Goal: Information Seeking & Learning: Check status

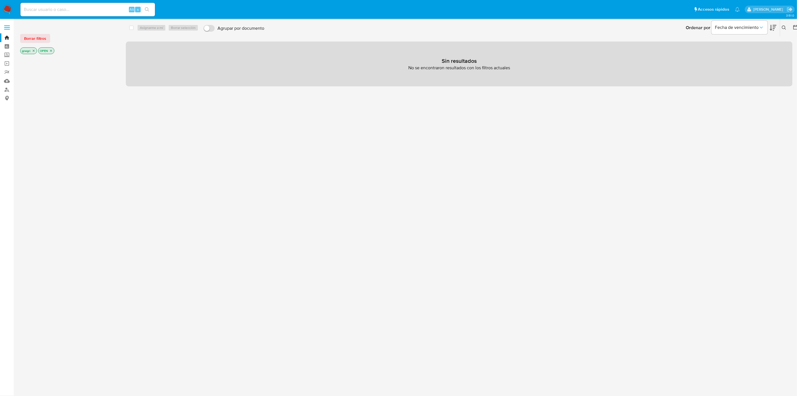
click at [33, 47] on div "gnegri" at bounding box center [28, 50] width 17 height 7
click at [33, 52] on icon "close-filter" at bounding box center [33, 50] width 3 height 3
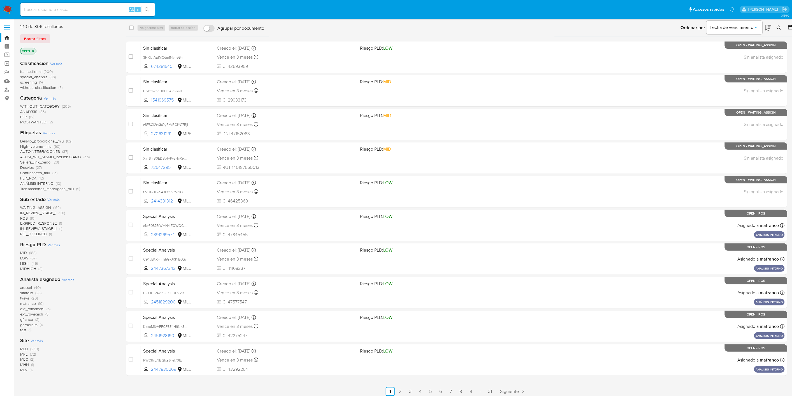
click at [788, 27] on div at bounding box center [790, 27] width 10 height 17
click at [791, 26] on icon at bounding box center [791, 27] width 4 height 4
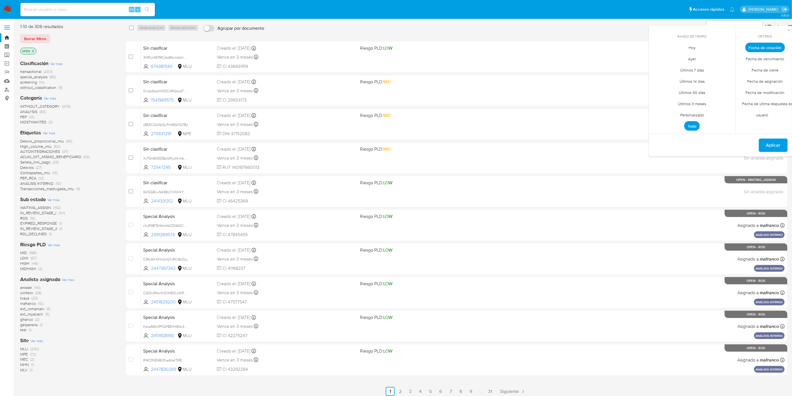
click at [769, 70] on span "Fecha de cierre" at bounding box center [765, 69] width 39 height 11
click at [697, 114] on span "Personalizado" at bounding box center [693, 114] width 36 height 11
click at [660, 60] on icon "Mes anterior" at bounding box center [658, 57] width 7 height 7
click at [674, 75] on td "1" at bounding box center [670, 78] width 9 height 9
click at [672, 80] on button "1" at bounding box center [670, 78] width 9 height 9
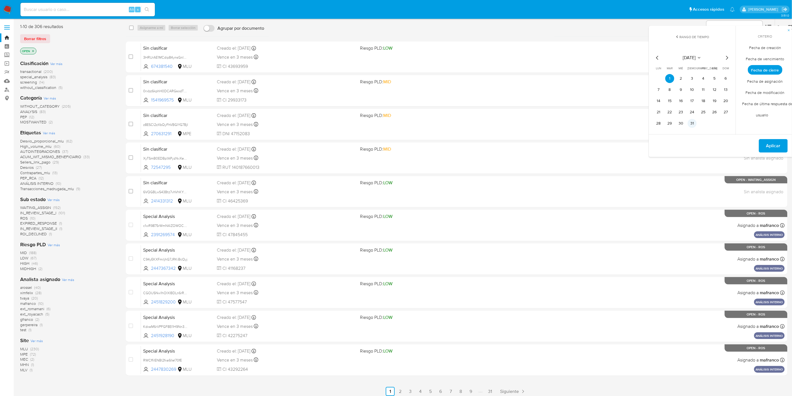
click at [696, 126] on button "31" at bounding box center [692, 123] width 9 height 9
click at [784, 145] on button "Aplicar" at bounding box center [773, 145] width 29 height 13
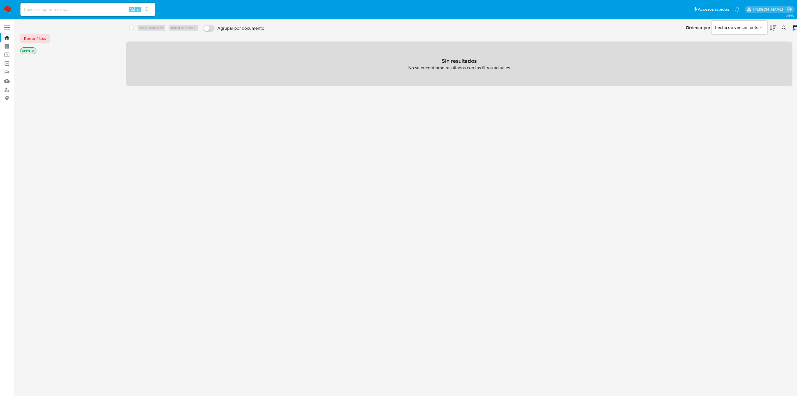
click at [32, 51] on icon "close-filter" at bounding box center [32, 50] width 3 height 3
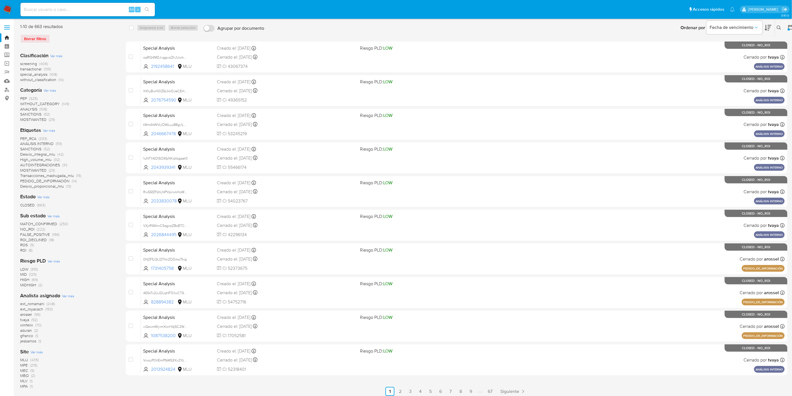
click at [24, 319] on span "tvaya" at bounding box center [24, 320] width 9 height 6
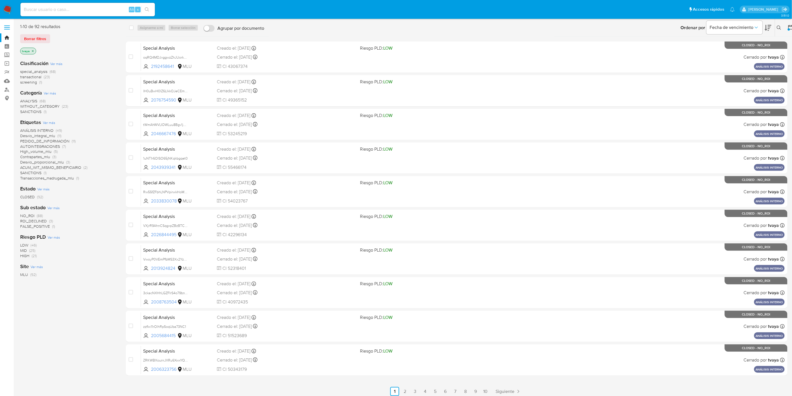
click at [45, 14] on div "Alt s" at bounding box center [87, 9] width 135 height 13
click at [54, 9] on input at bounding box center [87, 9] width 135 height 7
paste input "483992475"
type input "483992475"
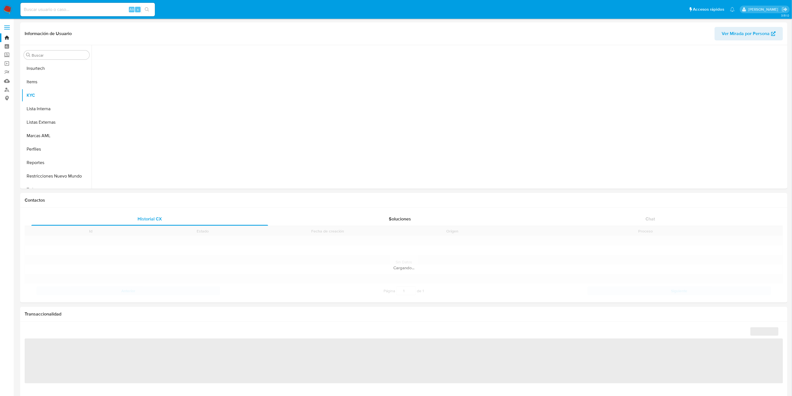
scroll to position [237, 0]
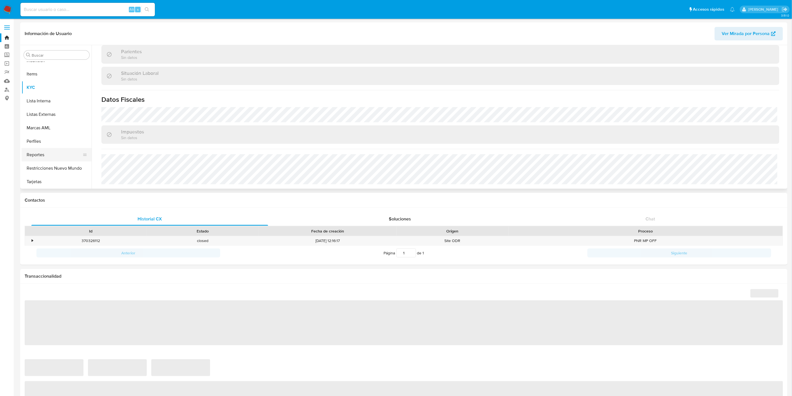
select select "10"
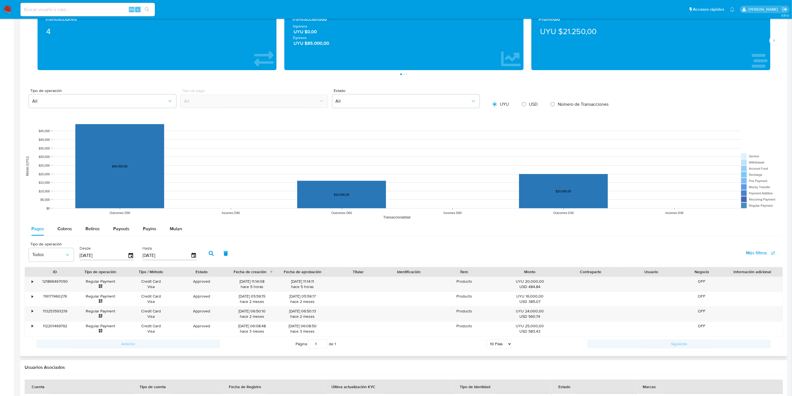
scroll to position [249, 0]
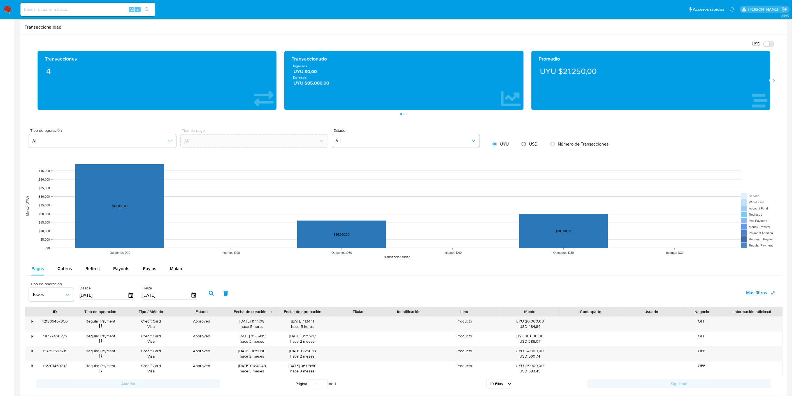
click at [523, 145] on input "radio" at bounding box center [524, 144] width 9 height 9
radio input "true"
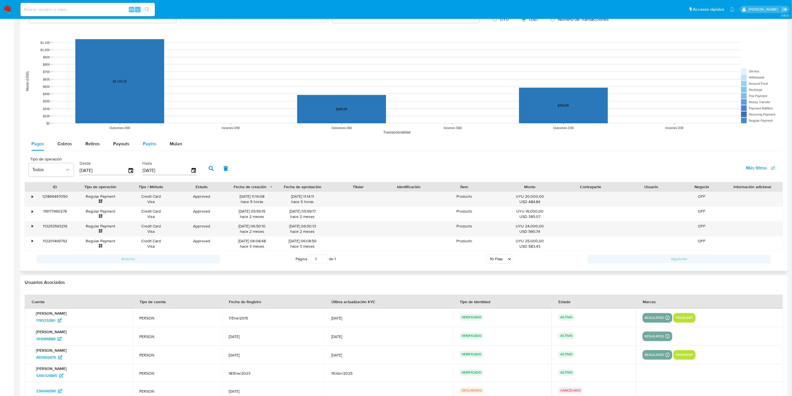
click at [144, 144] on span "Payins" at bounding box center [149, 144] width 13 height 6
select select "10"
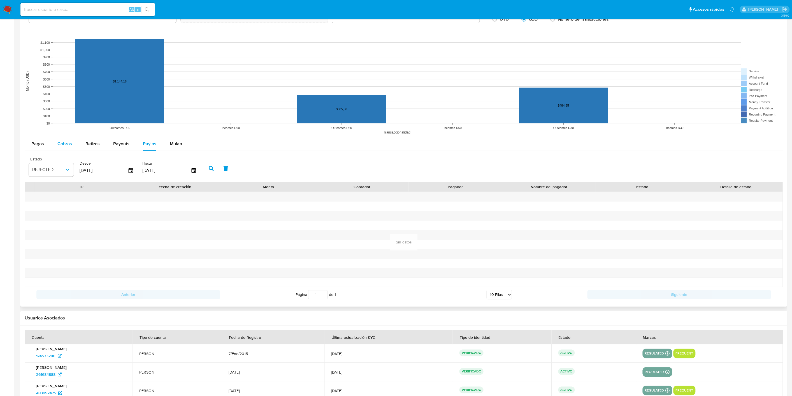
click at [70, 145] on span "Cobros" at bounding box center [64, 144] width 15 height 6
select select "10"
click at [101, 170] on input "[DATE]" at bounding box center [104, 170] width 48 height 9
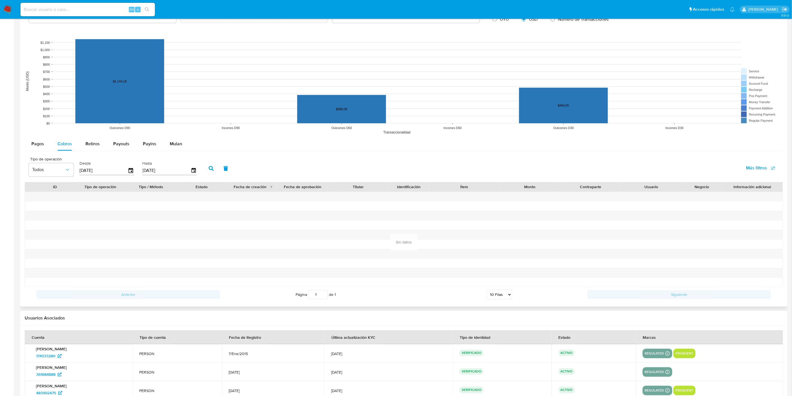
type input "0_/__/____"
type input "01/01/2025"
click at [205, 171] on button "button" at bounding box center [211, 168] width 15 height 13
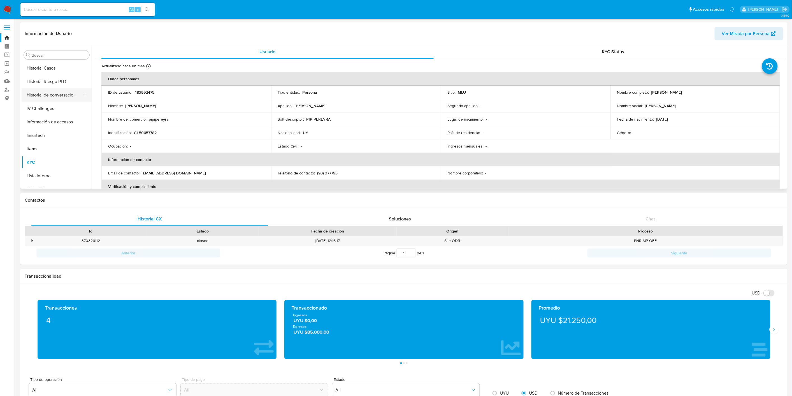
scroll to position [112, 0]
click at [49, 114] on button "Historial Casos" at bounding box center [55, 117] width 66 height 13
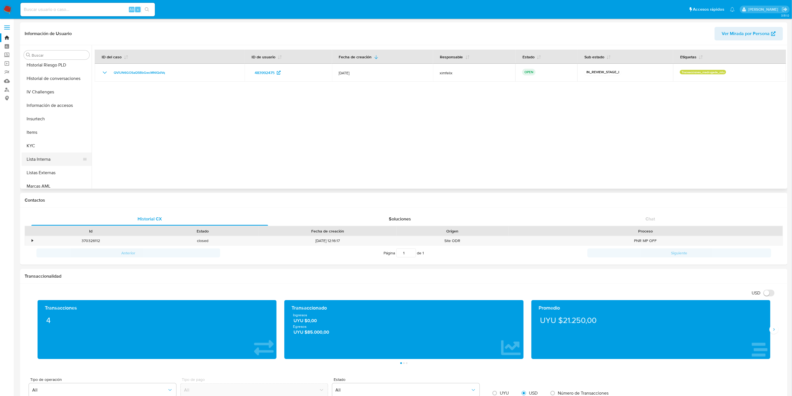
scroll to position [218, 0]
click at [57, 103] on button "KYC" at bounding box center [55, 106] width 66 height 13
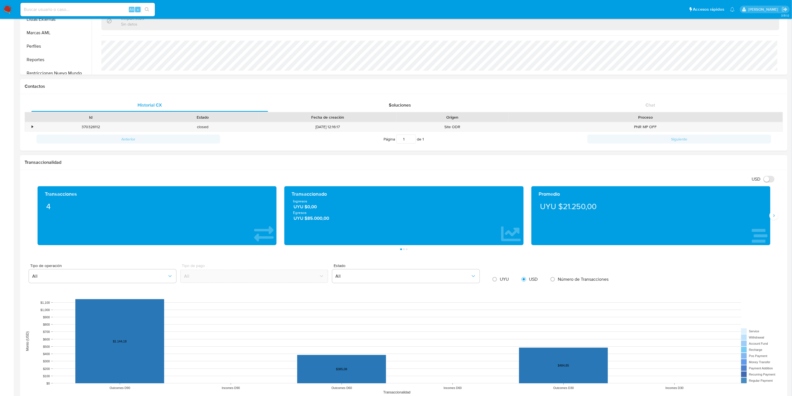
scroll to position [423, 0]
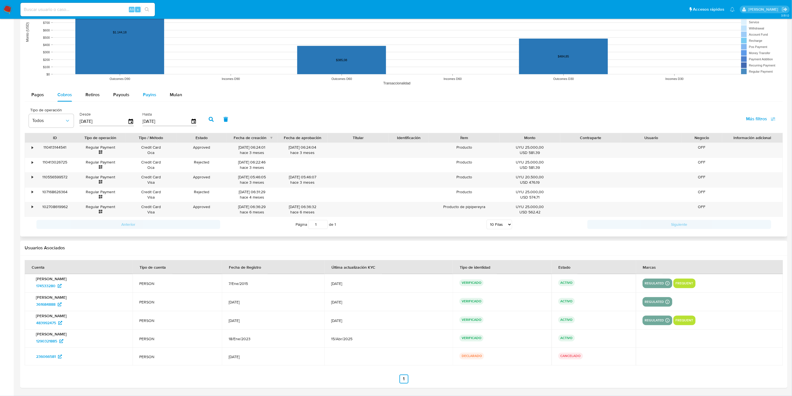
click at [154, 96] on span "Payins" at bounding box center [149, 95] width 13 height 6
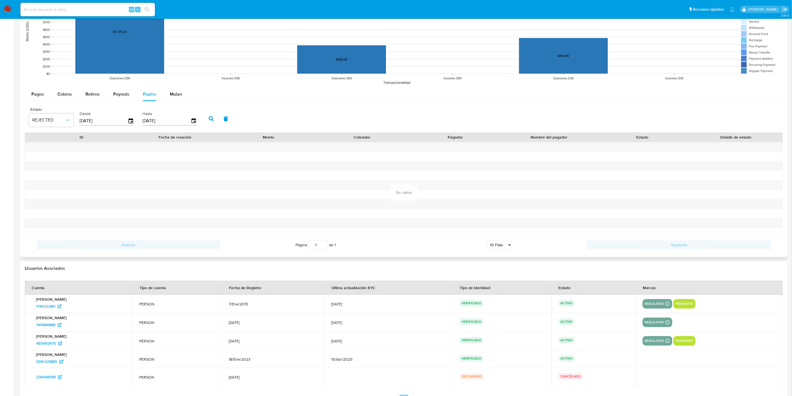
click at [116, 122] on input "[DATE]" at bounding box center [104, 121] width 48 height 9
type input "0_/__/____"
type input "01/01/202_"
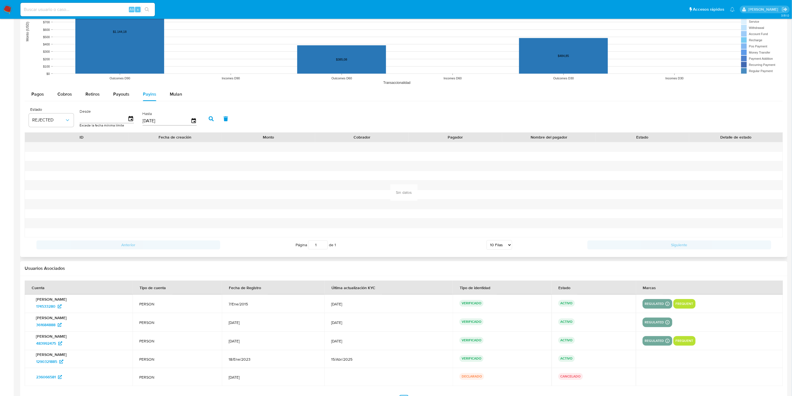
type input "5_/__/____"
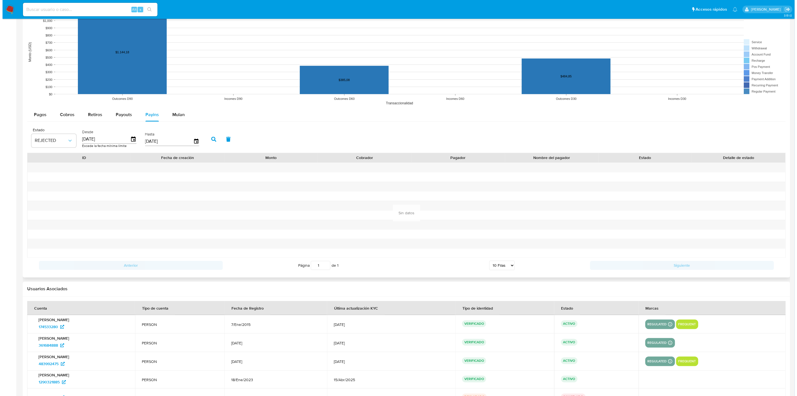
scroll to position [392, 0]
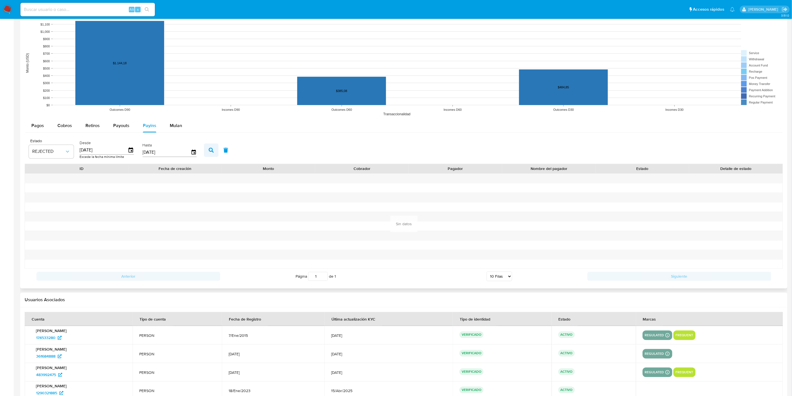
click at [212, 150] on button "button" at bounding box center [211, 150] width 15 height 13
click at [63, 150] on span "REJECTED" at bounding box center [48, 152] width 33 height 6
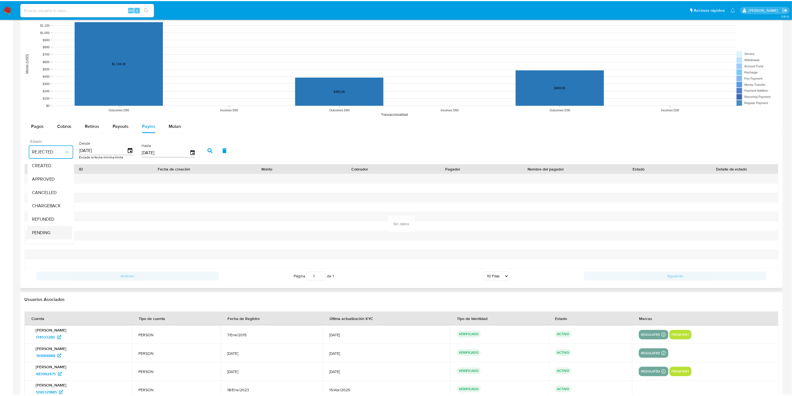
scroll to position [41, 0]
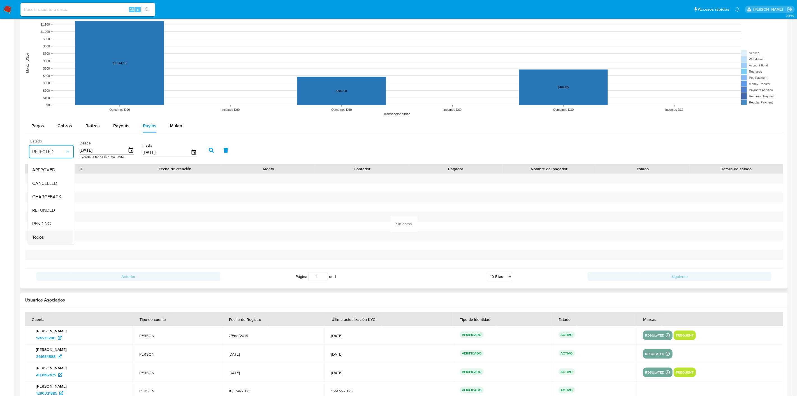
click at [50, 236] on div "Todos" at bounding box center [48, 237] width 33 height 13
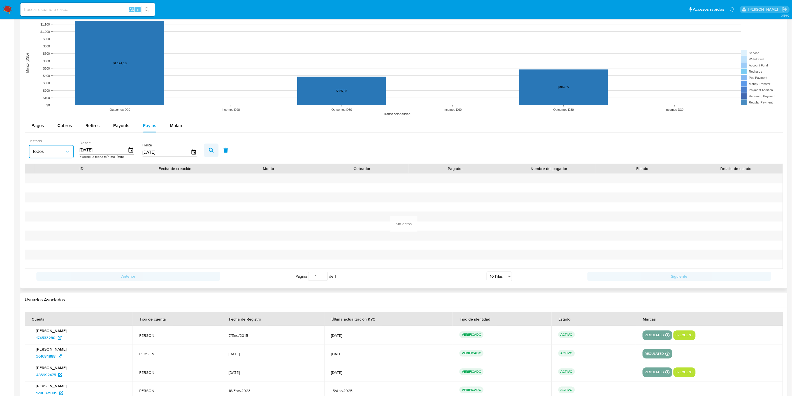
click at [209, 149] on icon "button" at bounding box center [211, 150] width 5 height 5
click at [124, 151] on input "01/01/2025" at bounding box center [104, 150] width 48 height 9
type input "01/01/202_"
click at [212, 152] on button "button" at bounding box center [211, 150] width 15 height 13
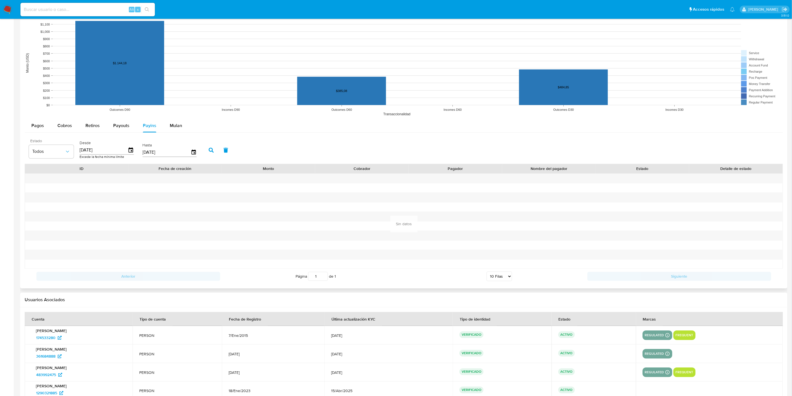
click at [107, 150] on input "01/04/2025" at bounding box center [104, 150] width 48 height 9
type input "01/04/____"
type input "01/05/2025"
click at [209, 151] on icon "button" at bounding box center [211, 150] width 5 height 5
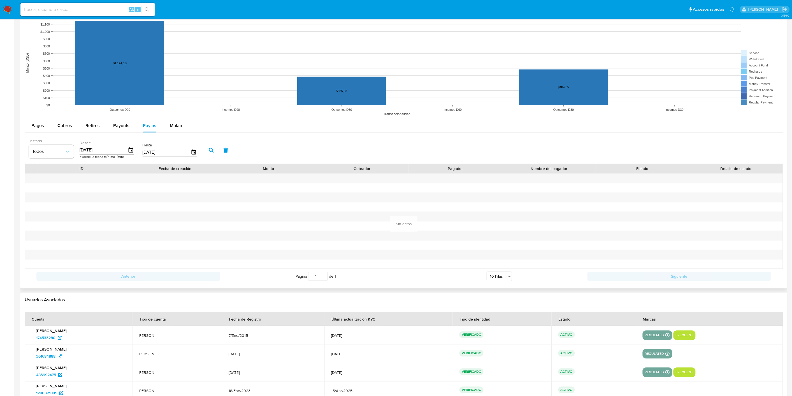
click at [112, 148] on input "01/05/2025" at bounding box center [104, 150] width 48 height 9
type input "01/06/2025"
click at [205, 149] on button "button" at bounding box center [211, 150] width 15 height 13
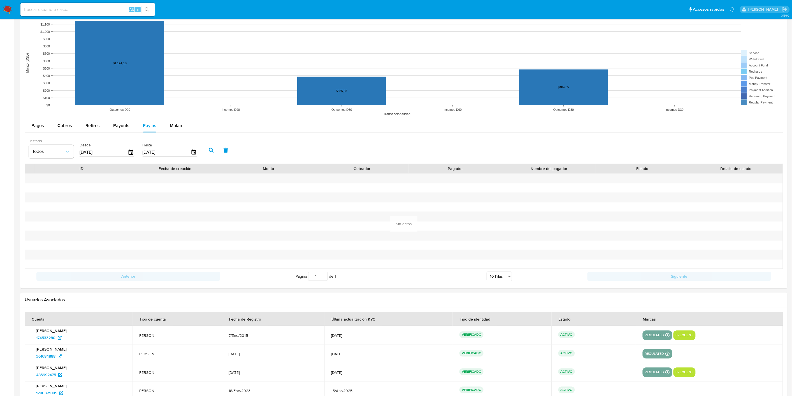
click at [205, 149] on button "button" at bounding box center [211, 150] width 15 height 13
click at [62, 124] on span "Cobros" at bounding box center [64, 125] width 15 height 6
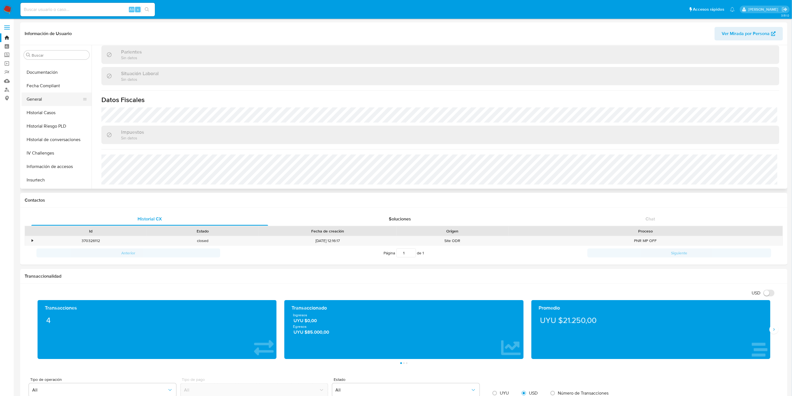
scroll to position [93, 0]
click at [56, 120] on button "General" at bounding box center [55, 122] width 66 height 13
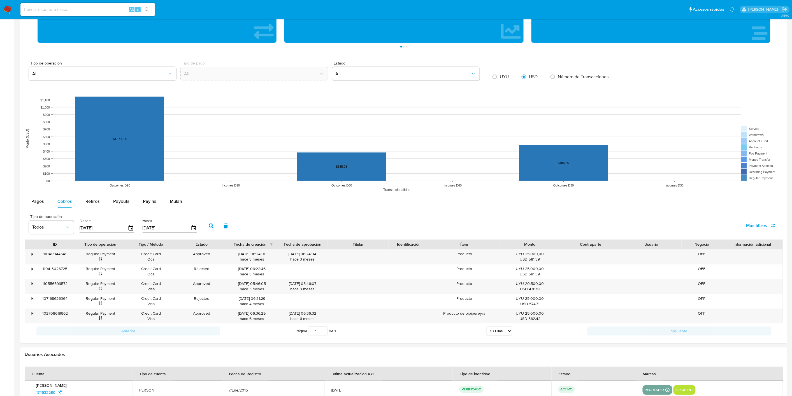
scroll to position [423, 0]
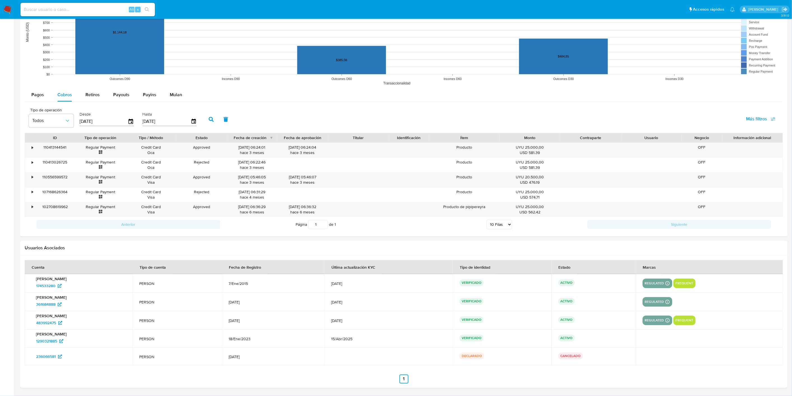
click at [104, 117] on input "01/01/2025" at bounding box center [104, 121] width 48 height 9
type input "01/08/2024"
click at [160, 124] on input "[DATE]" at bounding box center [167, 121] width 48 height 9
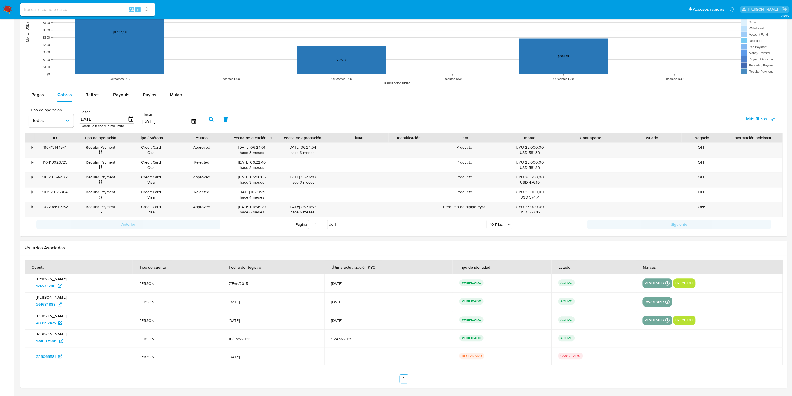
click at [160, 124] on input "[DATE]" at bounding box center [167, 121] width 48 height 9
type input "3_/__/____"
type input "31/12/2024"
click at [209, 121] on icon "button" at bounding box center [211, 119] width 5 height 5
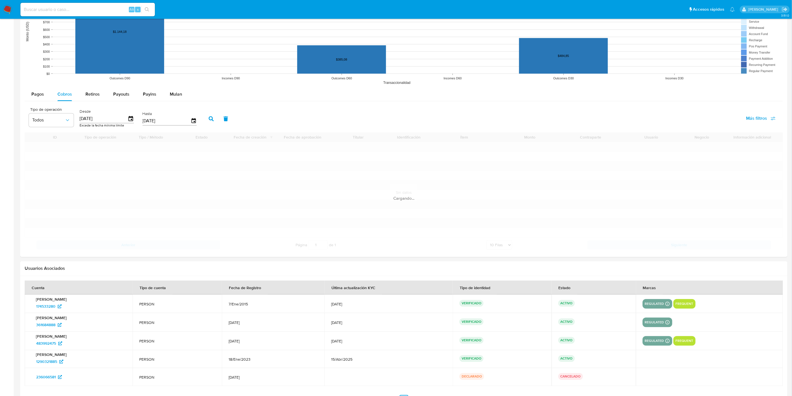
scroll to position [364, 0]
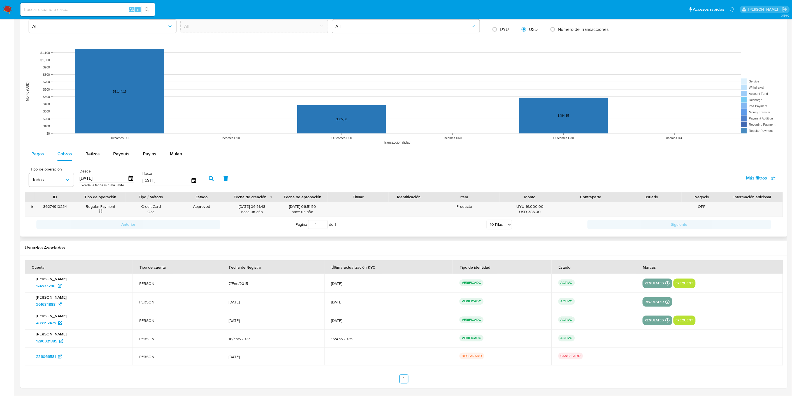
click at [46, 156] on button "Pagos" at bounding box center [38, 153] width 26 height 13
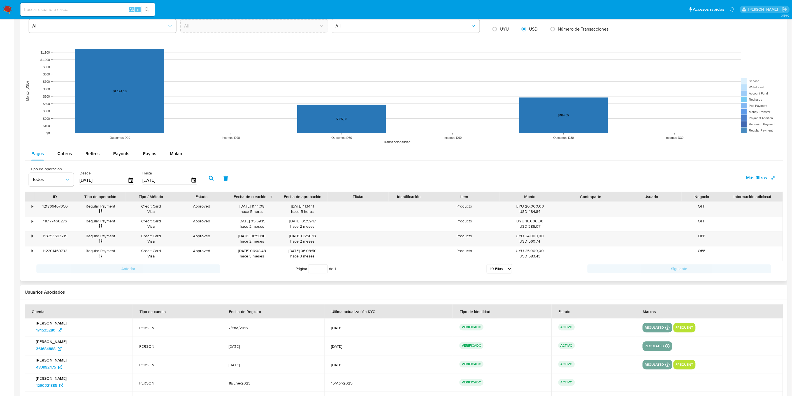
scroll to position [395, 0]
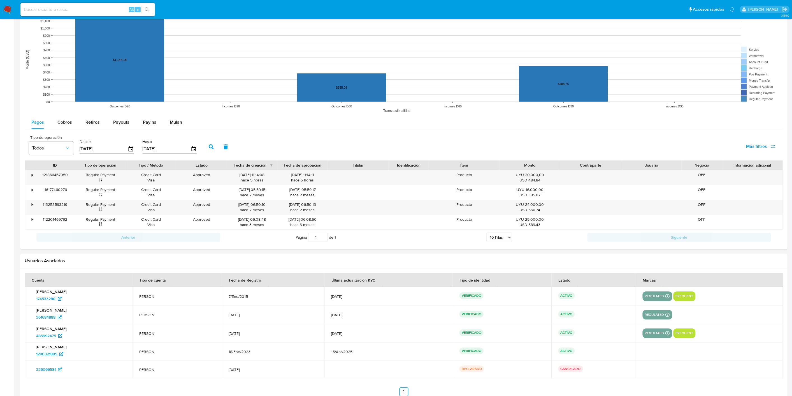
click at [64, 13] on div "Alt s" at bounding box center [87, 9] width 135 height 13
click at [64, 11] on input at bounding box center [87, 9] width 135 height 7
paste input "483992475"
type input "483992475"
click at [65, 120] on span "Cobros" at bounding box center [64, 122] width 15 height 6
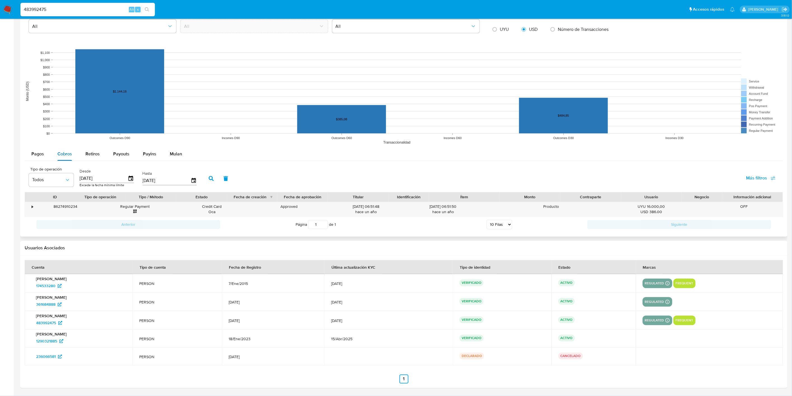
scroll to position [364, 0]
click at [110, 154] on button "Payouts" at bounding box center [122, 153] width 30 height 13
select select "10"
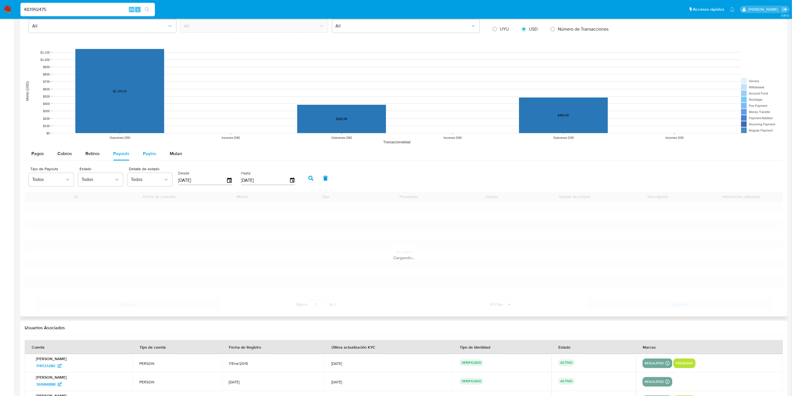
click at [150, 155] on span "Payins" at bounding box center [149, 154] width 13 height 6
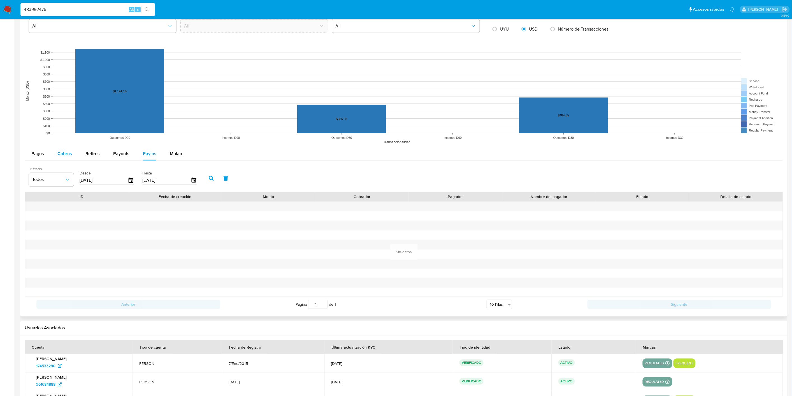
click at [69, 153] on span "Cobros" at bounding box center [64, 154] width 15 height 6
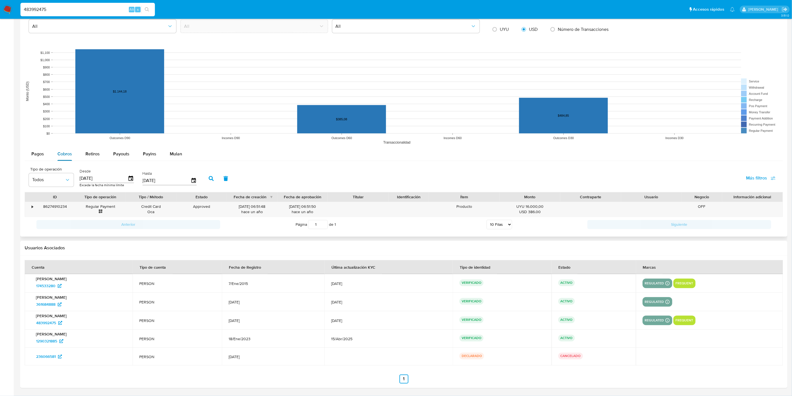
click at [59, 155] on span "Cobros" at bounding box center [64, 154] width 15 height 6
click at [44, 154] on button "Pagos" at bounding box center [38, 153] width 26 height 13
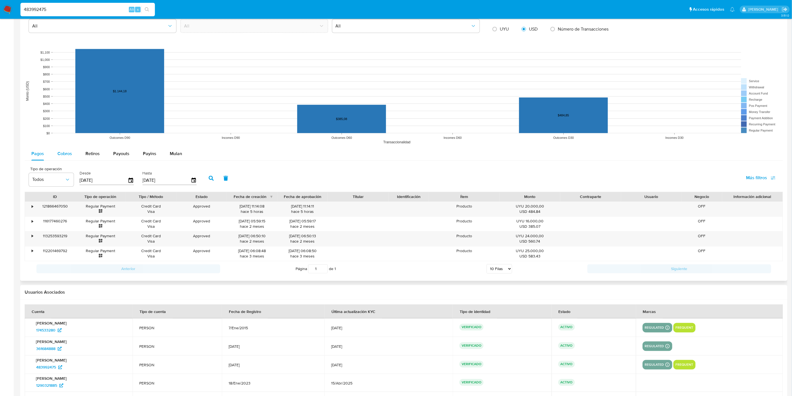
click at [53, 155] on button "Cobros" at bounding box center [65, 153] width 28 height 13
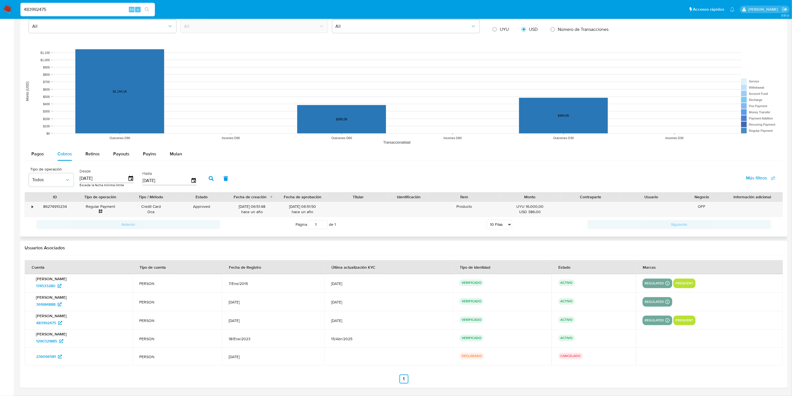
click at [37, 166] on div "Tipo de operación Todos Desde 01/08/2024 Excede la fecha mínima límite Hasta 31…" at bounding box center [404, 178] width 759 height 28
click at [35, 152] on span "Pagos" at bounding box center [37, 154] width 13 height 6
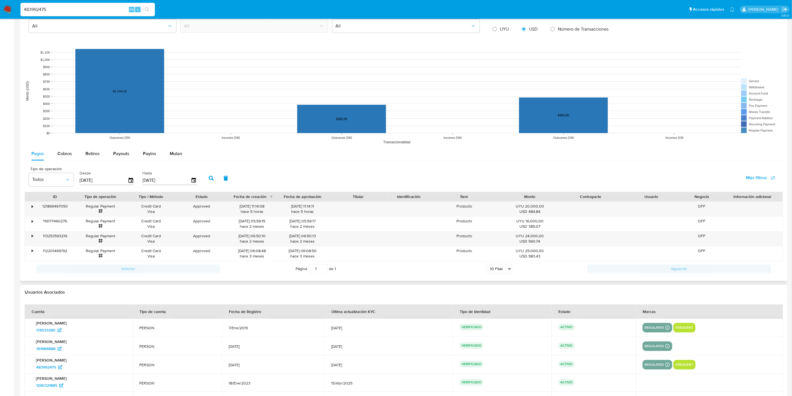
click at [90, 180] on input "[DATE]" at bounding box center [104, 180] width 48 height 9
type input "0_/__/____"
type input "01/01/202_"
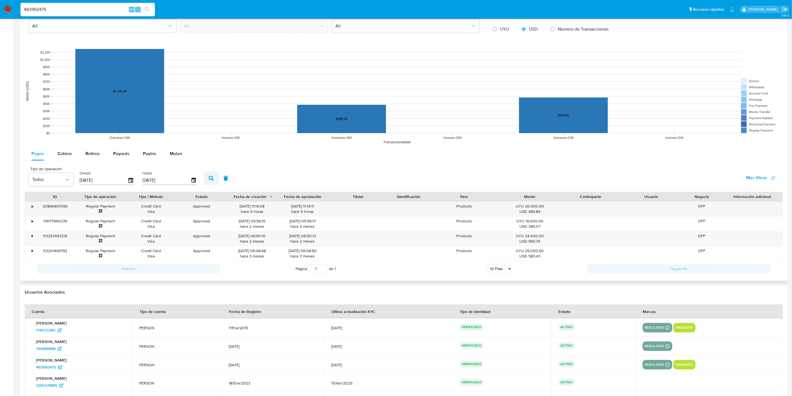
type input "01/08/2025"
click at [212, 179] on button "button" at bounding box center [211, 178] width 15 height 13
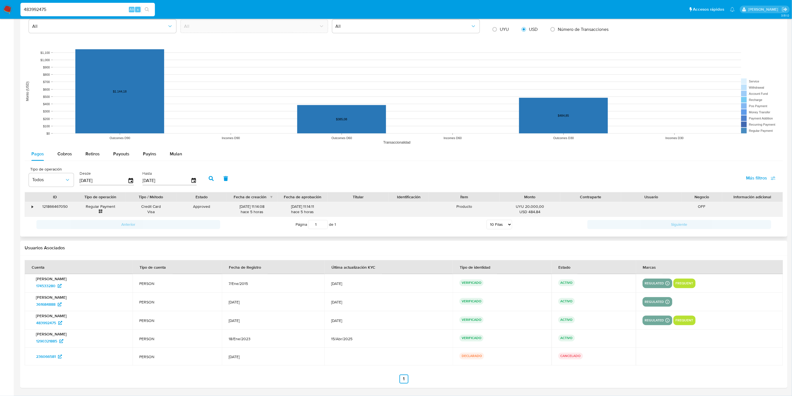
click at [31, 207] on div "•" at bounding box center [30, 209] width 10 height 15
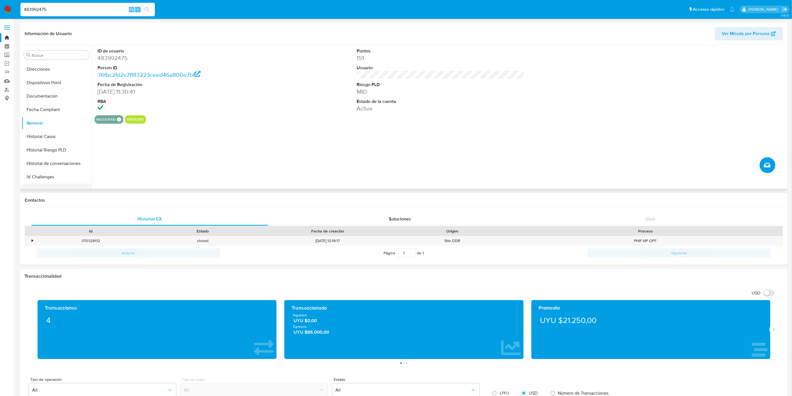
scroll to position [218, 0]
click at [51, 105] on button "KYC" at bounding box center [55, 106] width 66 height 13
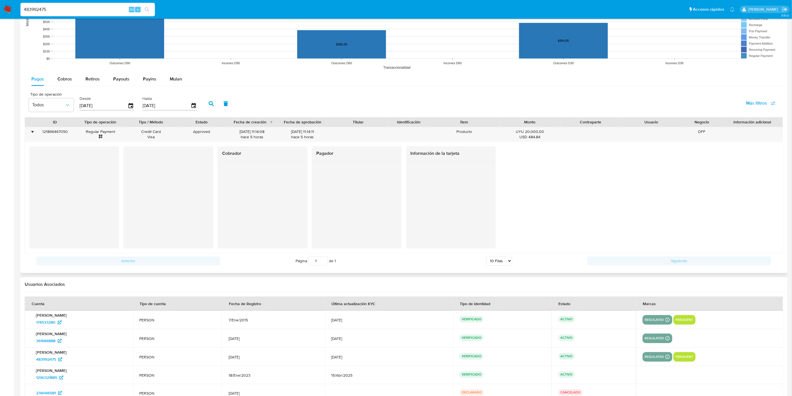
scroll to position [475, 0]
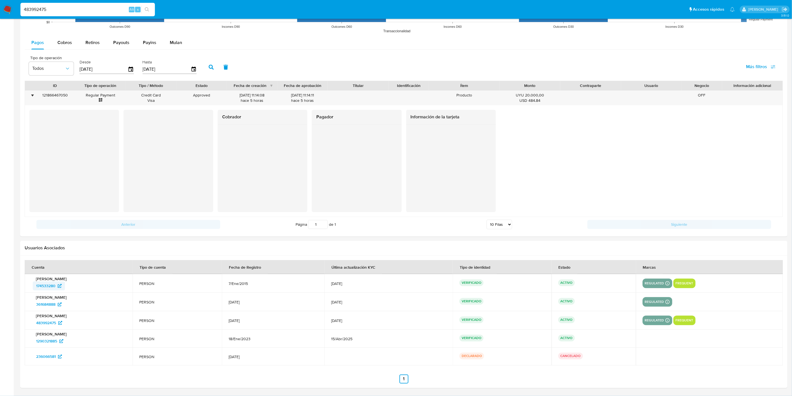
click at [43, 286] on span "174533280" at bounding box center [45, 285] width 19 height 9
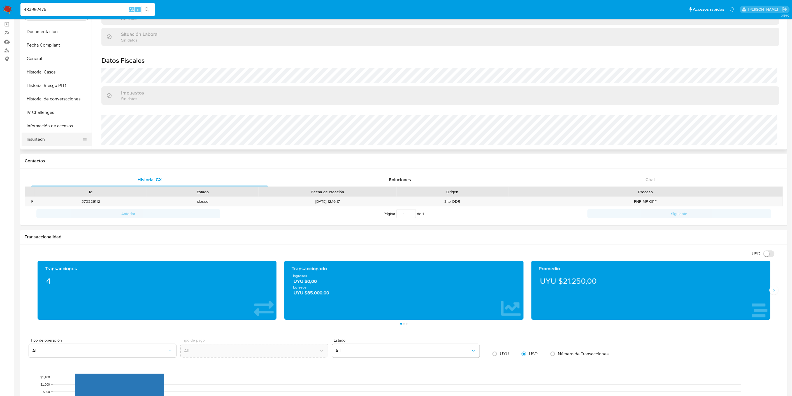
scroll to position [62, 0]
click at [50, 110] on button "General" at bounding box center [55, 114] width 66 height 13
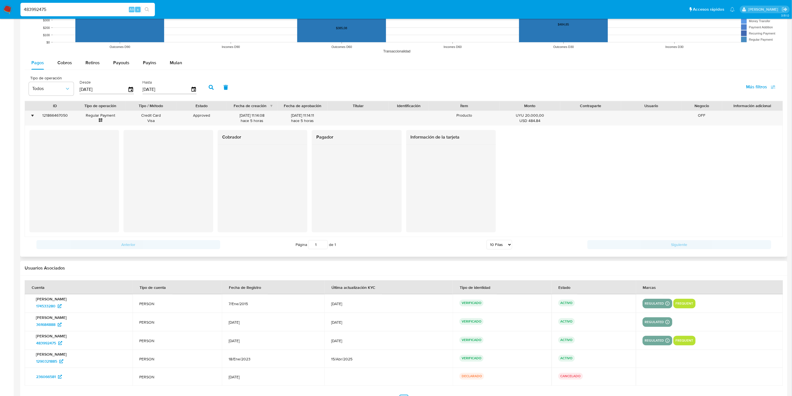
scroll to position [444, 0]
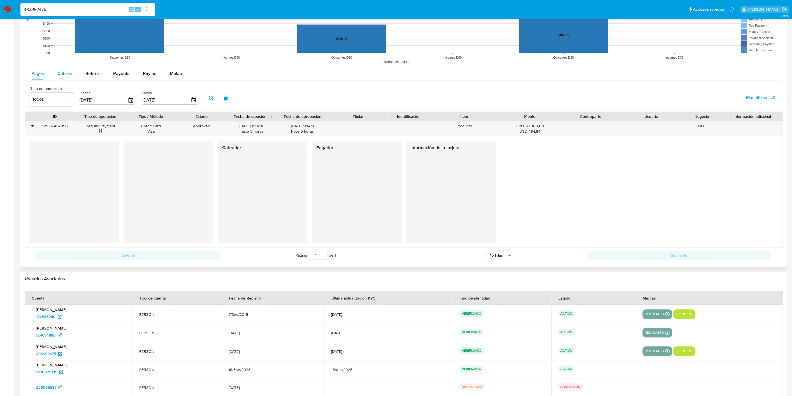
click at [67, 79] on div "Cobros" at bounding box center [64, 73] width 15 height 13
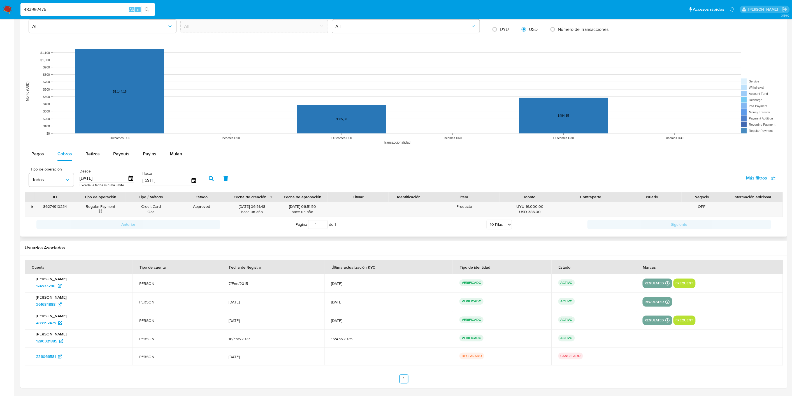
scroll to position [364, 0]
click at [222, 175] on button "button" at bounding box center [226, 178] width 15 height 13
type input "[DATE]"
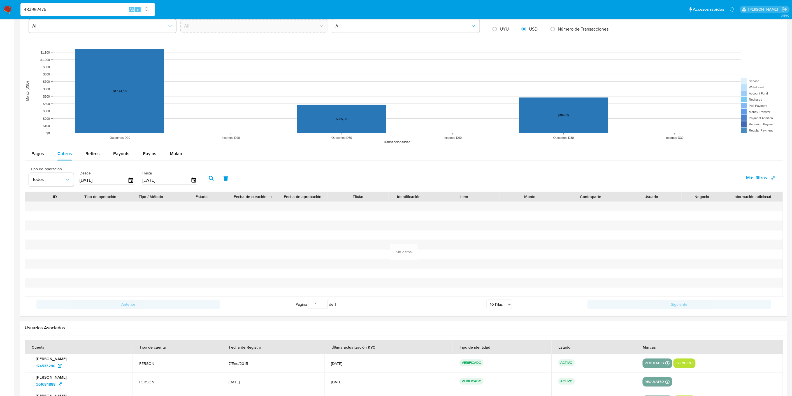
click at [116, 183] on input "[DATE]" at bounding box center [104, 180] width 48 height 9
type input "0_/__/____"
type input "01/01/2025"
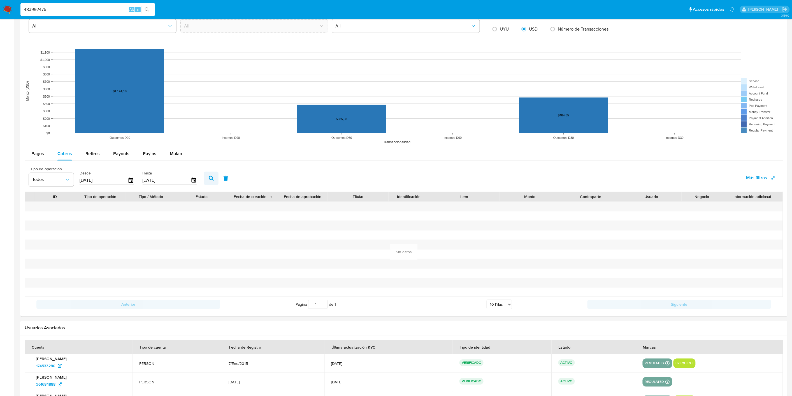
click at [206, 182] on button "button" at bounding box center [211, 178] width 15 height 13
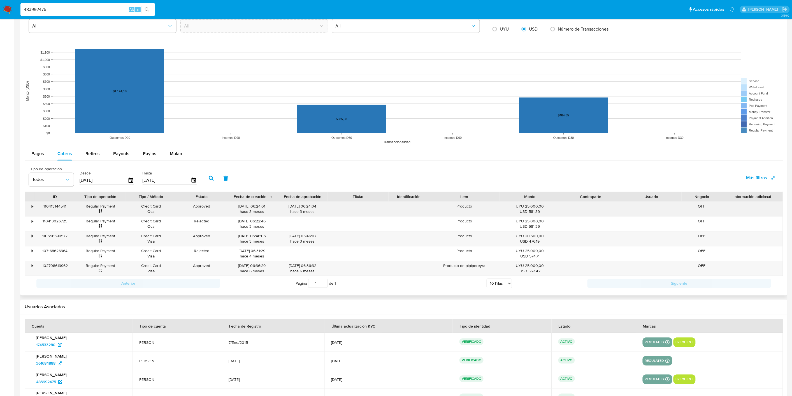
click at [35, 207] on div "110413144541" at bounding box center [55, 209] width 40 height 15
click at [34, 207] on div "•" at bounding box center [30, 209] width 10 height 15
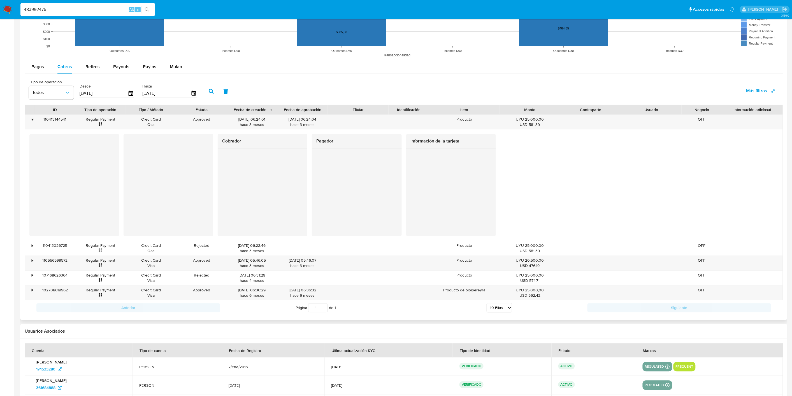
scroll to position [457, 0]
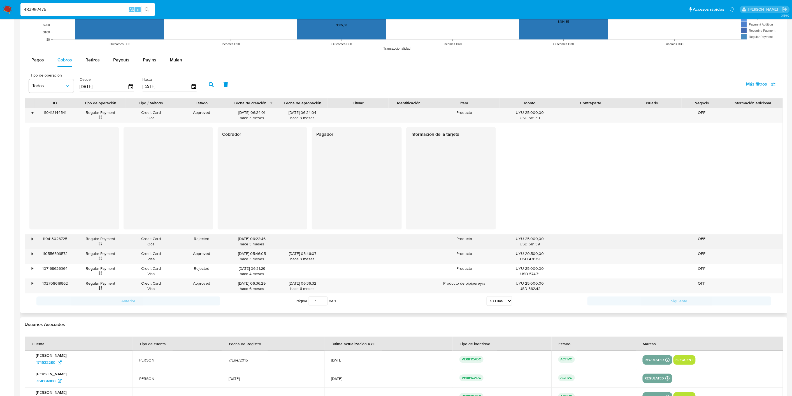
click at [32, 240] on div "•" at bounding box center [32, 238] width 1 height 5
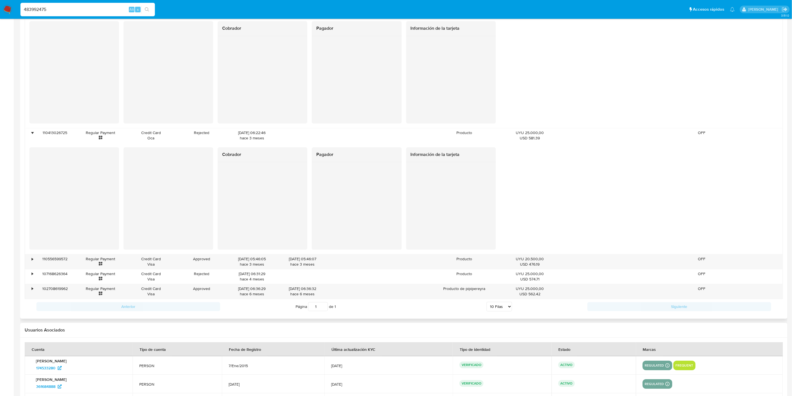
scroll to position [613, 0]
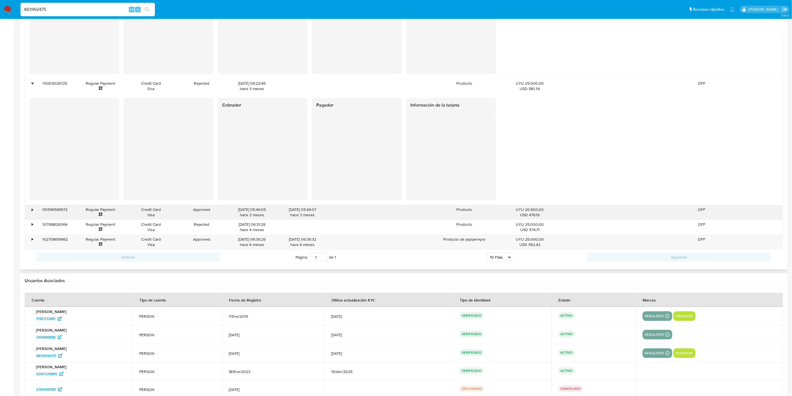
click at [32, 212] on div "•" at bounding box center [32, 209] width 1 height 5
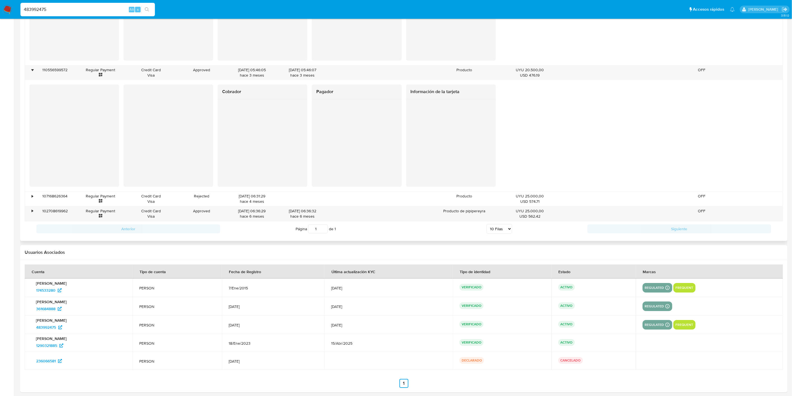
scroll to position [757, 0]
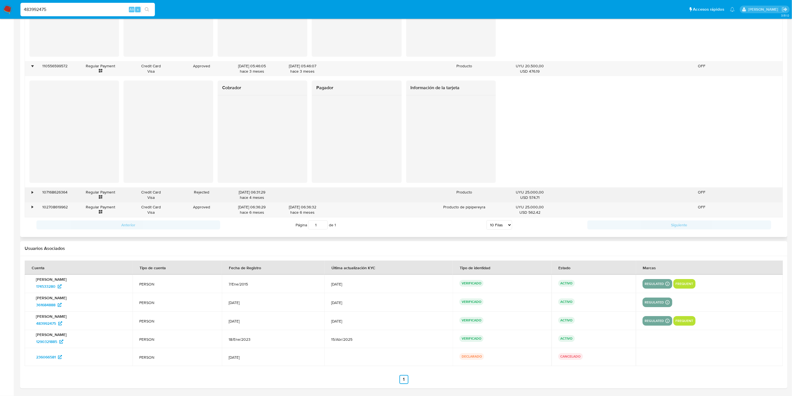
click at [32, 196] on div "•" at bounding box center [30, 195] width 10 height 15
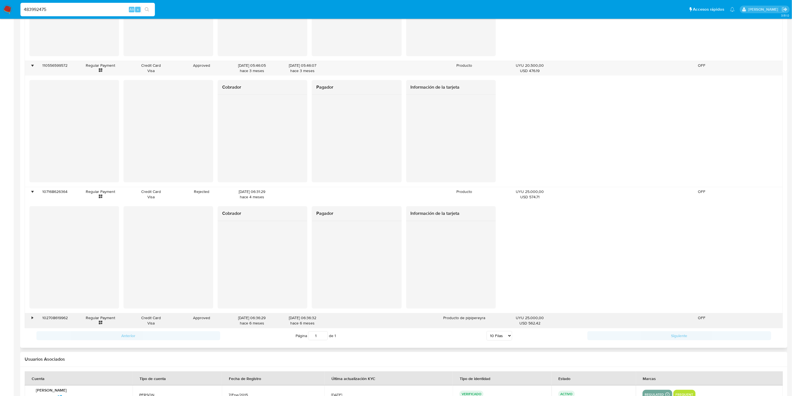
click at [32, 319] on div "•" at bounding box center [32, 317] width 1 height 5
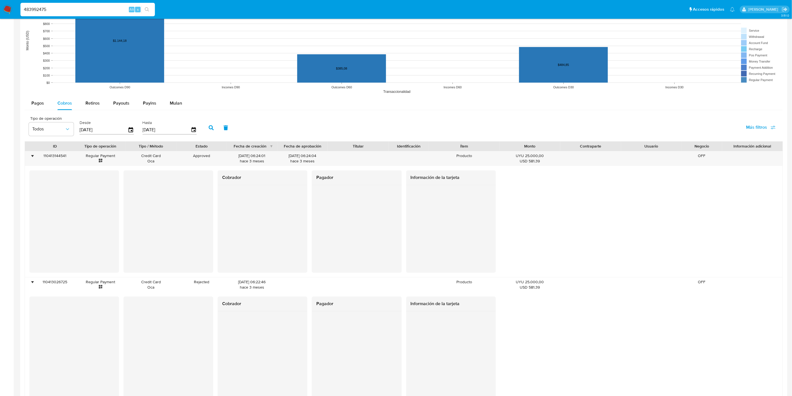
scroll to position [228, 0]
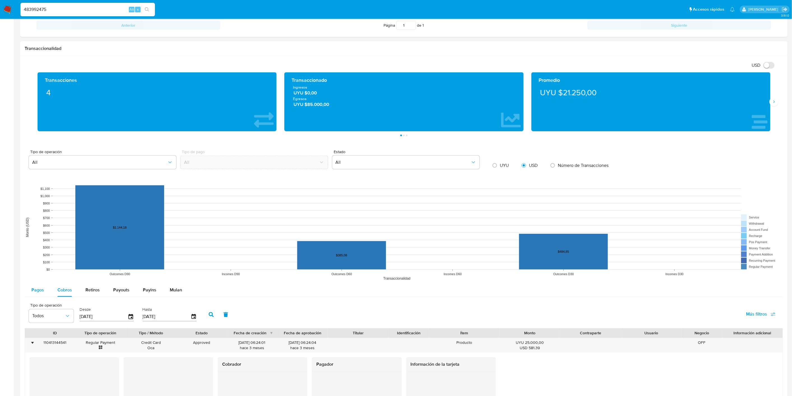
click at [33, 285] on div "Pagos" at bounding box center [37, 289] width 13 height 13
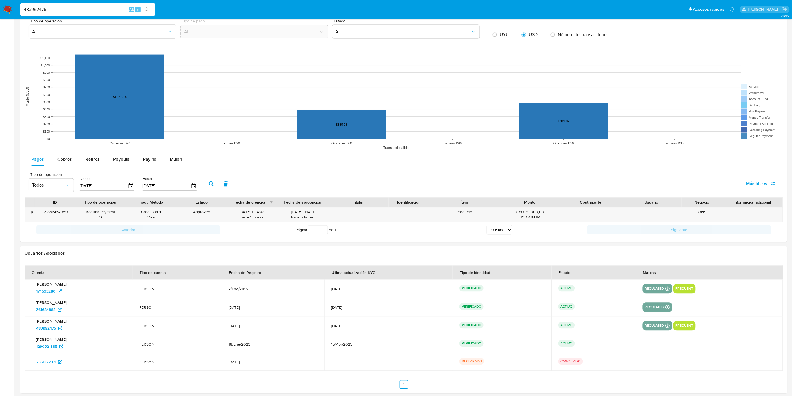
scroll to position [364, 0]
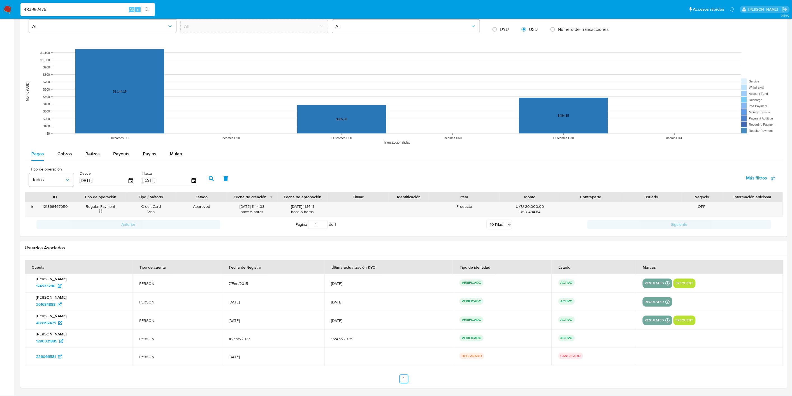
click at [115, 177] on input "01/08/2025" at bounding box center [104, 180] width 48 height 9
type input "0_/__/____"
type input "01/01/2025"
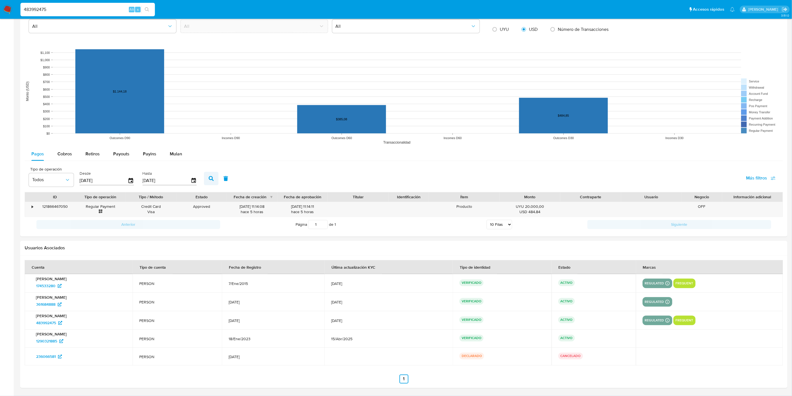
click at [211, 178] on button "button" at bounding box center [211, 178] width 15 height 13
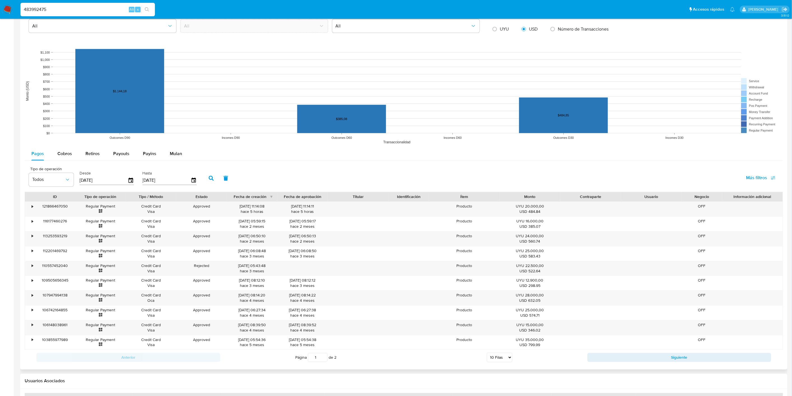
click at [504, 360] on select "5 Filas 10 Filas 20 Filas 25 Filas 50 Filas 100 Filas" at bounding box center [500, 358] width 26 height 10
select select "20"
click at [487, 353] on select "5 Filas 10 Filas 20 Filas 25 Filas 50 Filas 100 Filas" at bounding box center [500, 358] width 26 height 10
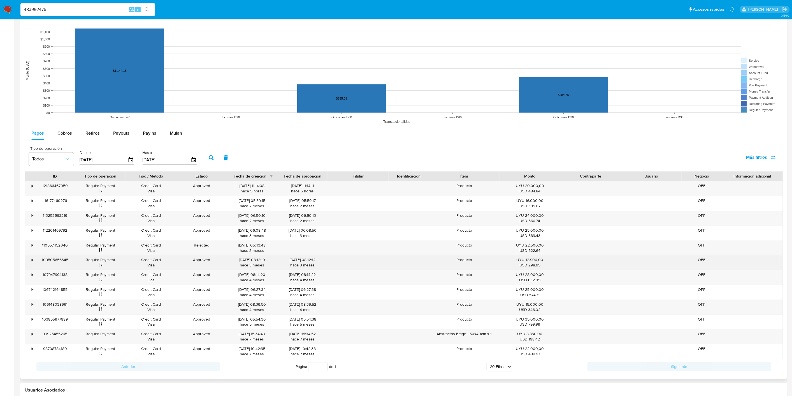
scroll to position [395, 0]
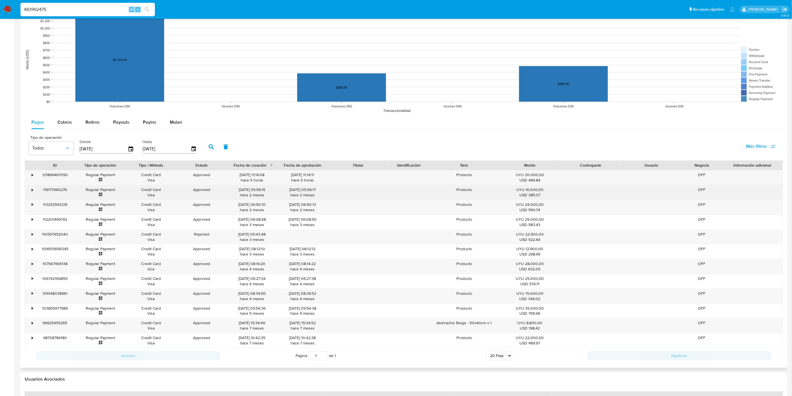
click at [33, 187] on div "•" at bounding box center [30, 192] width 10 height 15
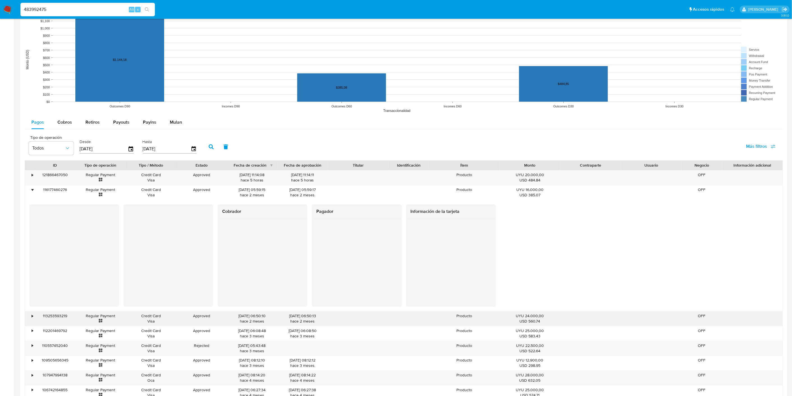
click at [34, 317] on div "•" at bounding box center [30, 318] width 10 height 15
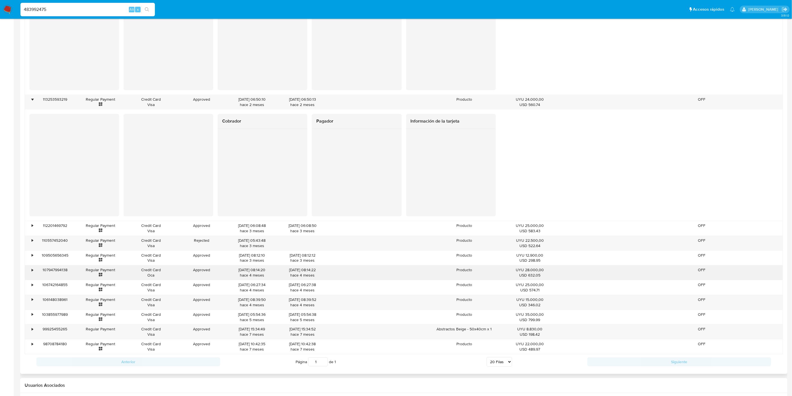
scroll to position [613, 0]
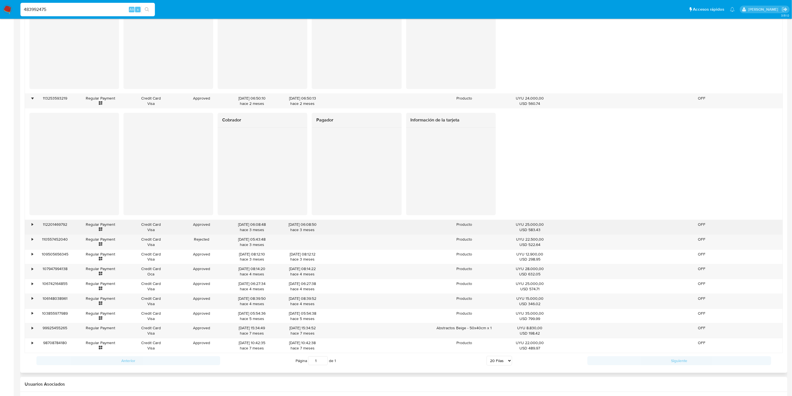
click at [33, 227] on div "•" at bounding box center [32, 224] width 1 height 5
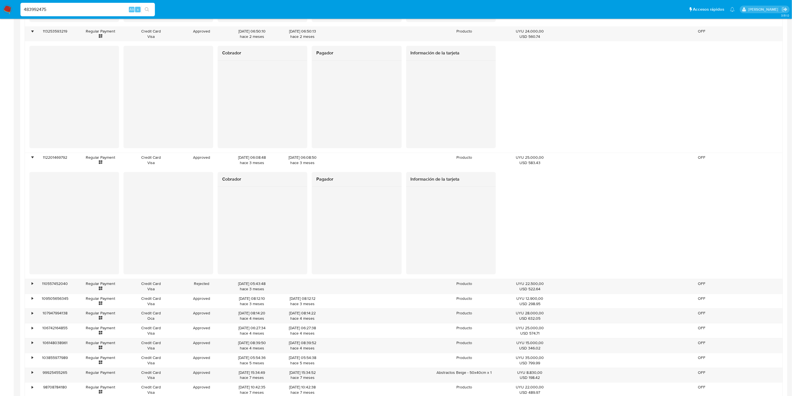
scroll to position [707, 0]
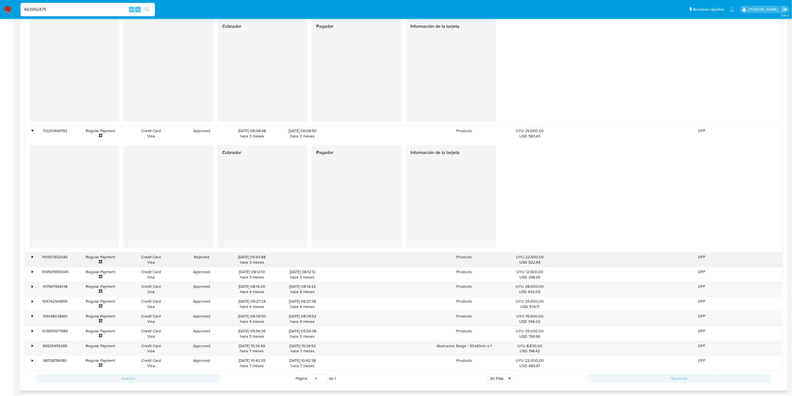
click at [31, 261] on div "•" at bounding box center [30, 259] width 10 height 15
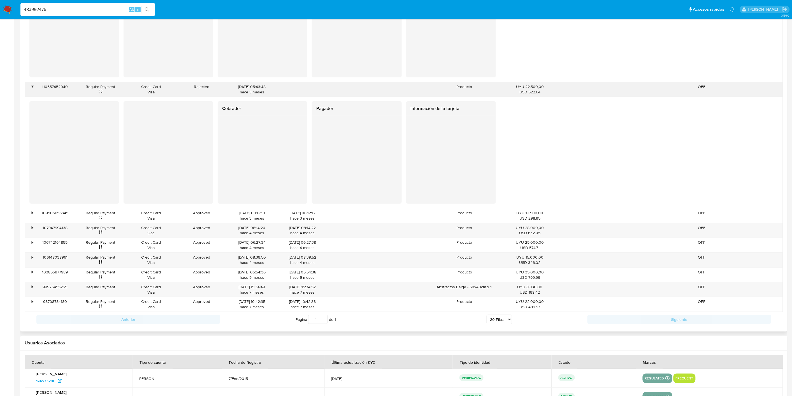
scroll to position [893, 0]
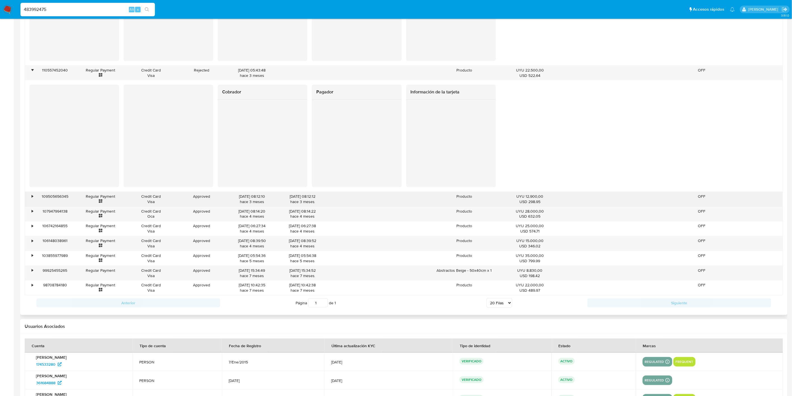
click at [34, 196] on div "•" at bounding box center [30, 199] width 10 height 15
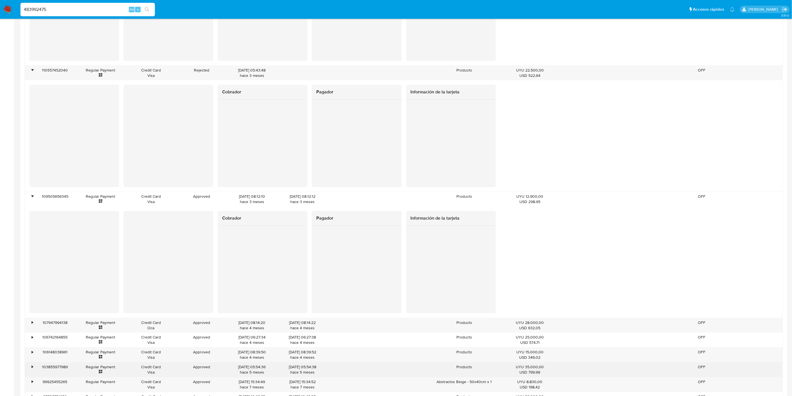
scroll to position [1049, 0]
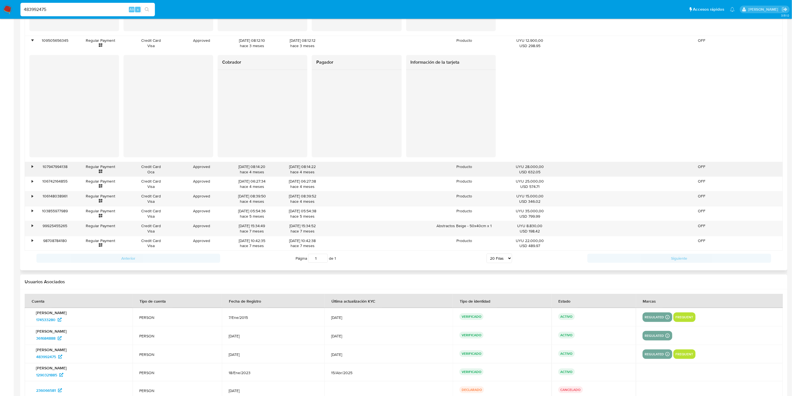
click at [31, 169] on div "•" at bounding box center [30, 169] width 10 height 15
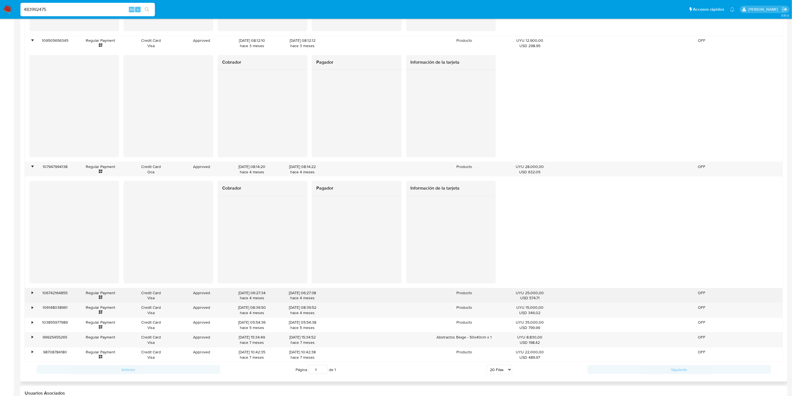
click at [36, 293] on div "106742164855" at bounding box center [55, 295] width 40 height 15
click at [34, 295] on div "•" at bounding box center [30, 295] width 10 height 15
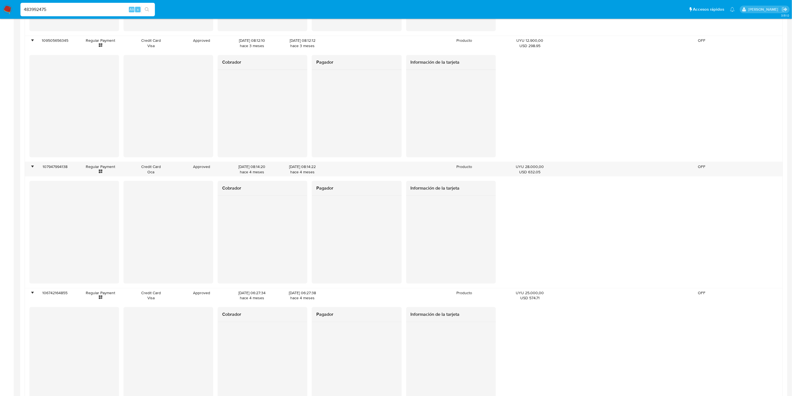
scroll to position [1205, 0]
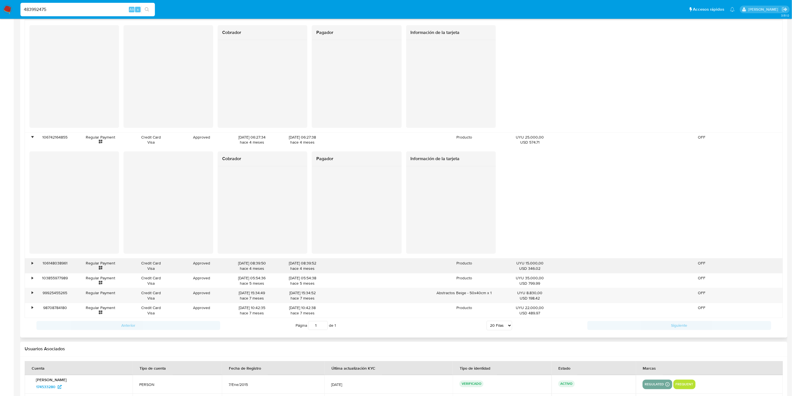
click at [30, 269] on div "•" at bounding box center [30, 265] width 10 height 15
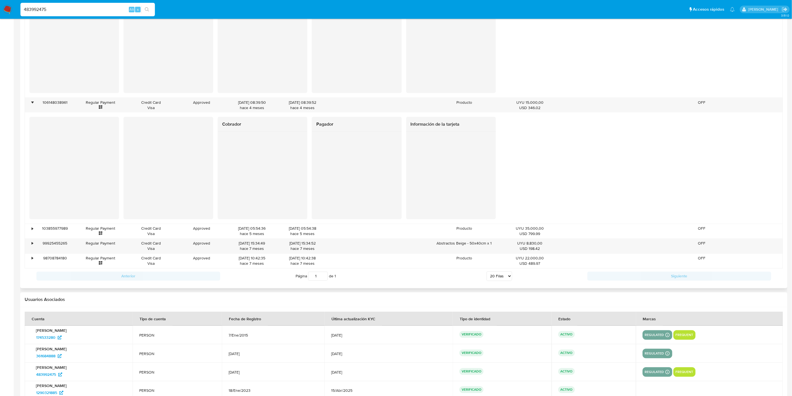
scroll to position [1392, 0]
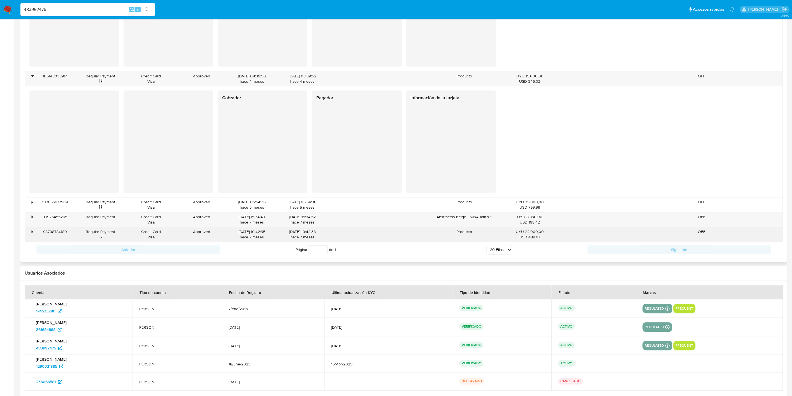
click at [29, 233] on div "•" at bounding box center [30, 234] width 10 height 15
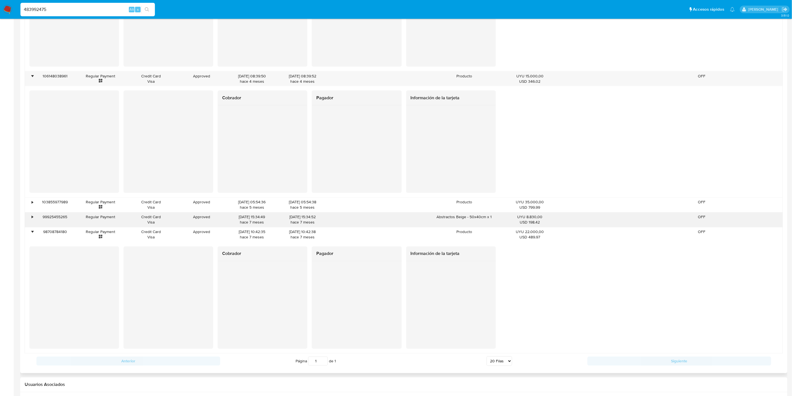
click at [33, 220] on div "•" at bounding box center [30, 219] width 10 height 15
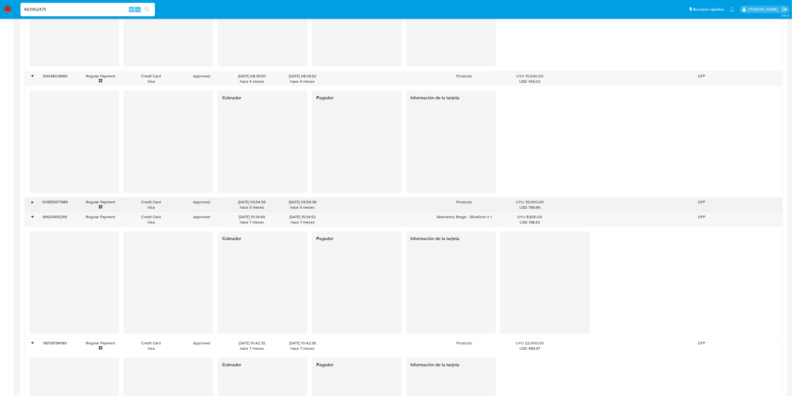
click at [33, 205] on div "•" at bounding box center [32, 202] width 1 height 5
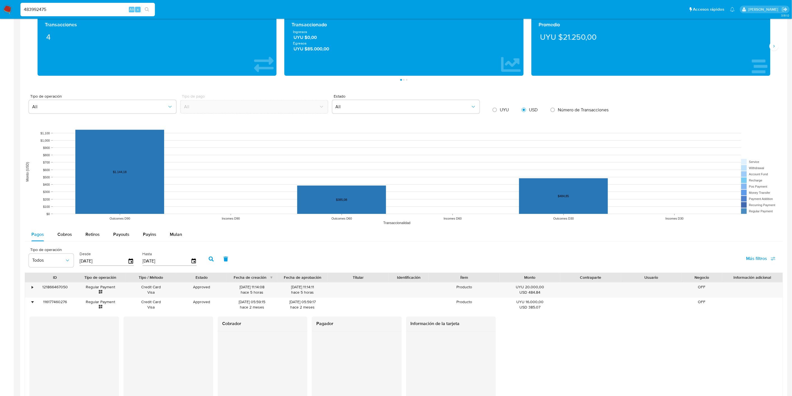
scroll to position [285, 0]
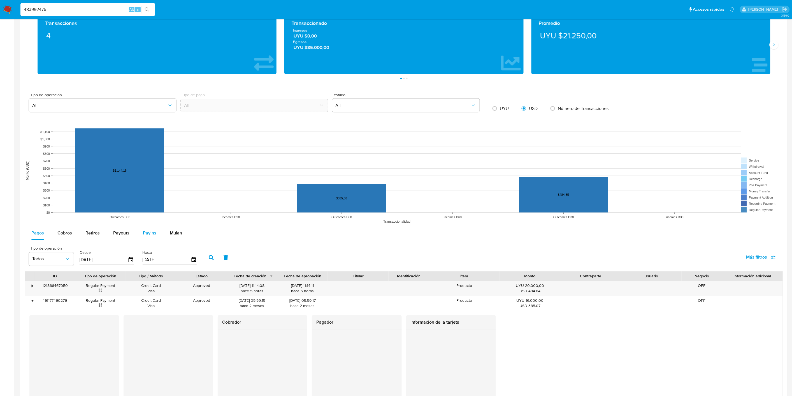
click at [146, 231] on span "Payins" at bounding box center [149, 233] width 13 height 6
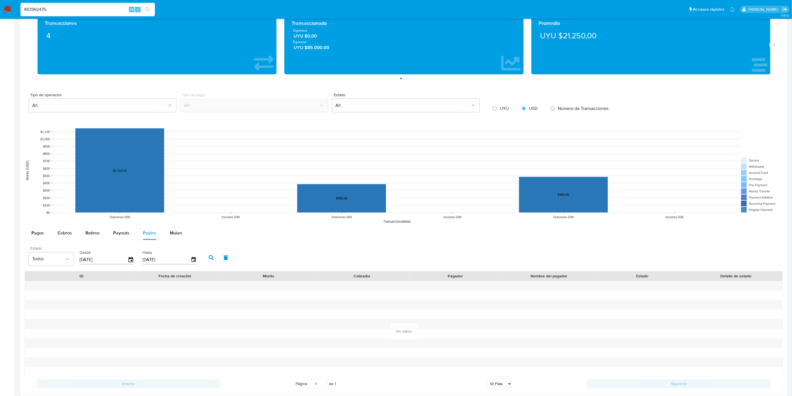
click at [111, 259] on input "01/06/2025" at bounding box center [104, 259] width 48 height 9
type input "1_/__/____"
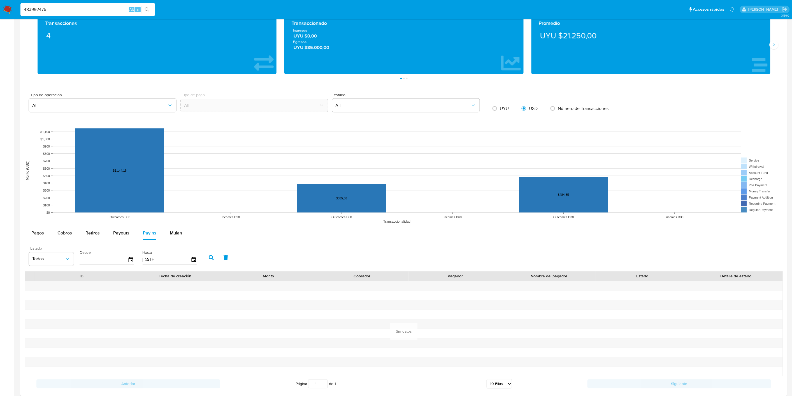
type input "9_/__/____"
type input "19/05/2025"
click at [209, 258] on icon "button" at bounding box center [211, 257] width 5 height 5
click at [209, 257] on icon "button" at bounding box center [211, 257] width 5 height 5
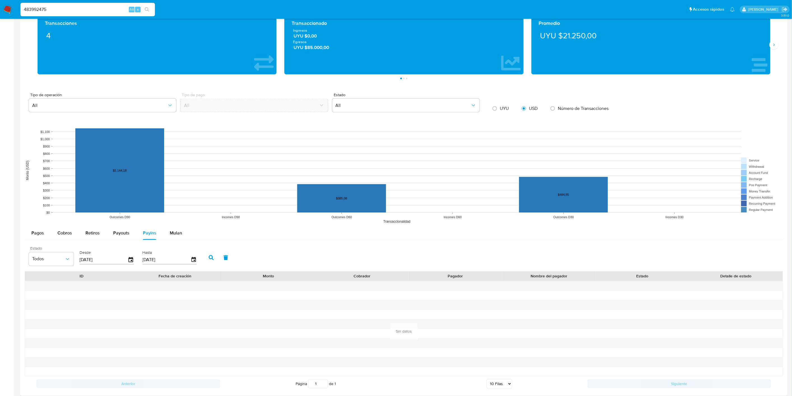
click at [209, 257] on icon "button" at bounding box center [211, 257] width 5 height 5
click at [125, 235] on span "Payouts" at bounding box center [121, 233] width 16 height 6
click at [204, 260] on input "[DATE]" at bounding box center [202, 259] width 48 height 9
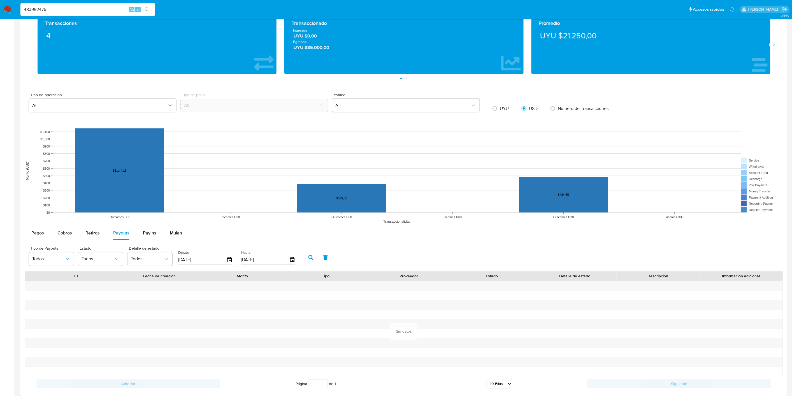
click at [204, 260] on input "[DATE]" at bounding box center [202, 259] width 48 height 9
click at [203, 260] on input "[DATE]" at bounding box center [202, 259] width 48 height 9
click at [312, 256] on button "button" at bounding box center [311, 257] width 15 height 13
click at [98, 232] on span "Retiros" at bounding box center [92, 233] width 14 height 6
select select "10"
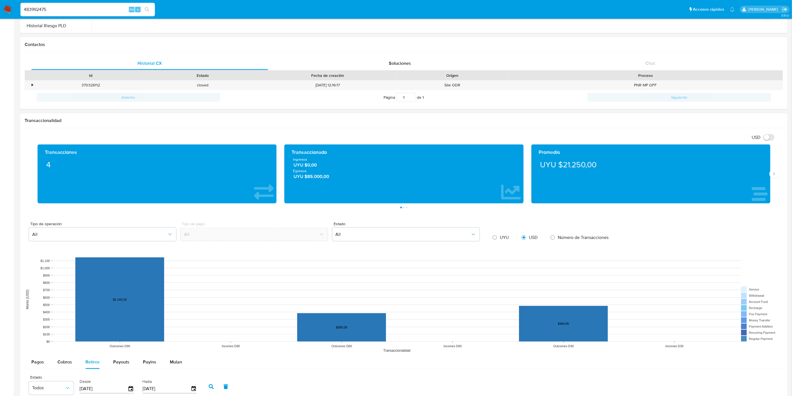
scroll to position [280, 0]
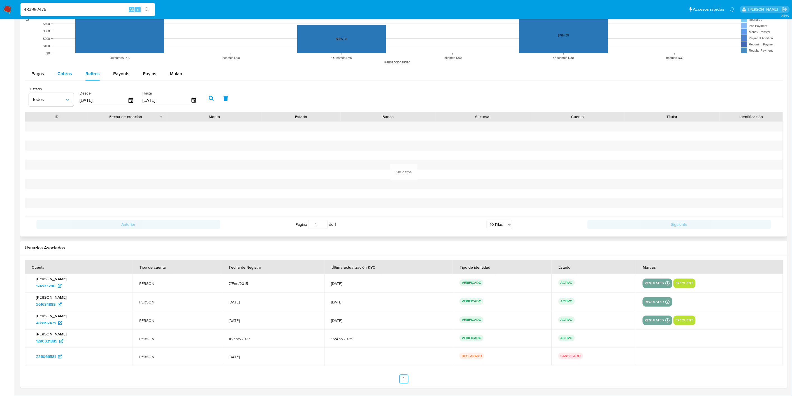
click at [68, 73] on span "Cobros" at bounding box center [64, 74] width 15 height 6
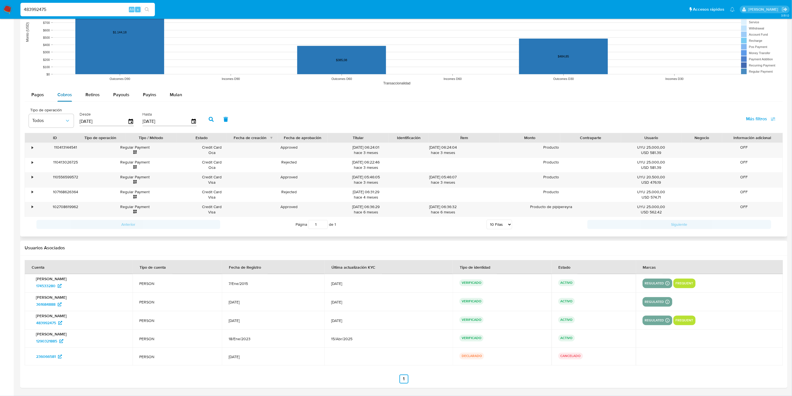
scroll to position [423, 0]
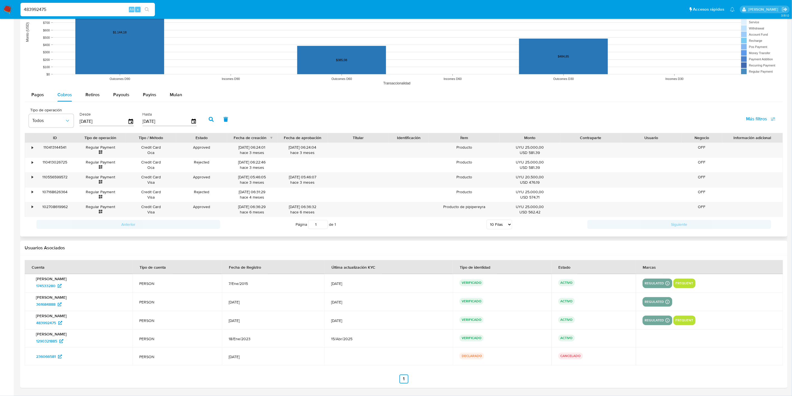
click at [49, 75] on text "$0" at bounding box center [48, 74] width 3 height 3
click at [41, 98] on div "Pagos" at bounding box center [37, 94] width 13 height 13
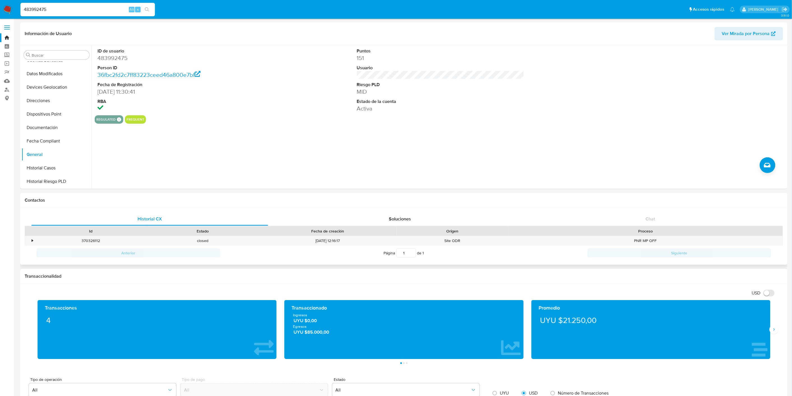
scroll to position [527, 0]
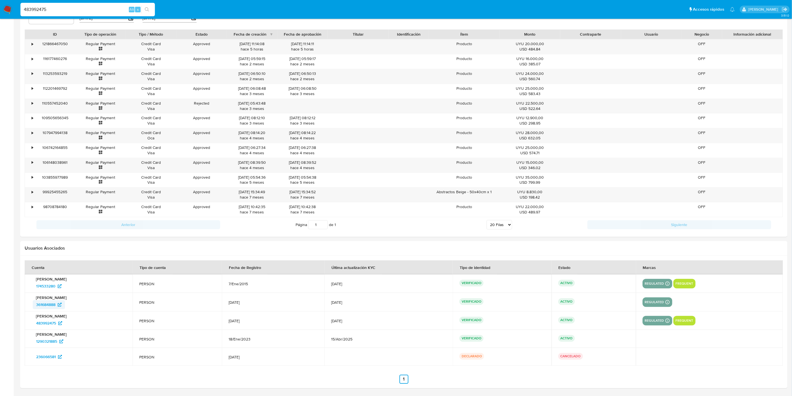
click at [51, 301] on span "361684888" at bounding box center [45, 304] width 19 height 9
drag, startPoint x: 388, startPoint y: 322, endPoint x: 110, endPoint y: 306, distance: 277.7
click at [206, 310] on tbody "Maria Pia Pereyra Pirez 174533280 PERSON 7/Ene/2015 17/Jul/2025 VERIFICADO ACTI…" at bounding box center [404, 319] width 759 height 91
click at [40, 338] on span "1290321885" at bounding box center [46, 341] width 21 height 9
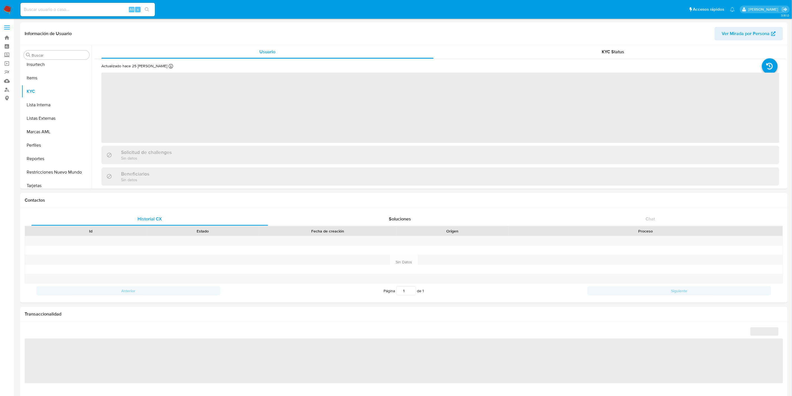
scroll to position [237, 0]
select select "10"
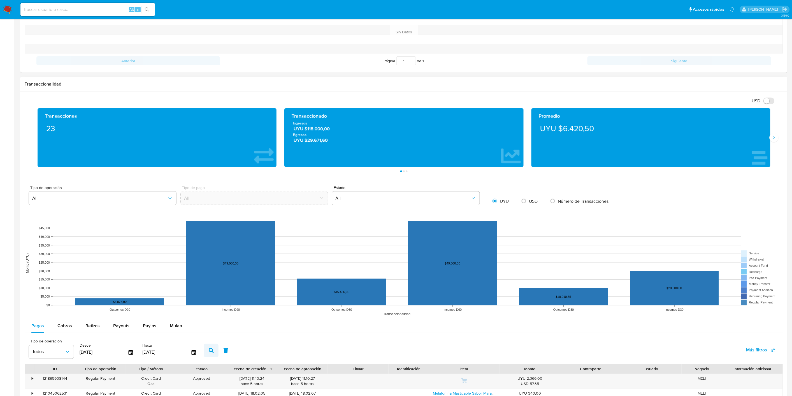
scroll to position [405, 0]
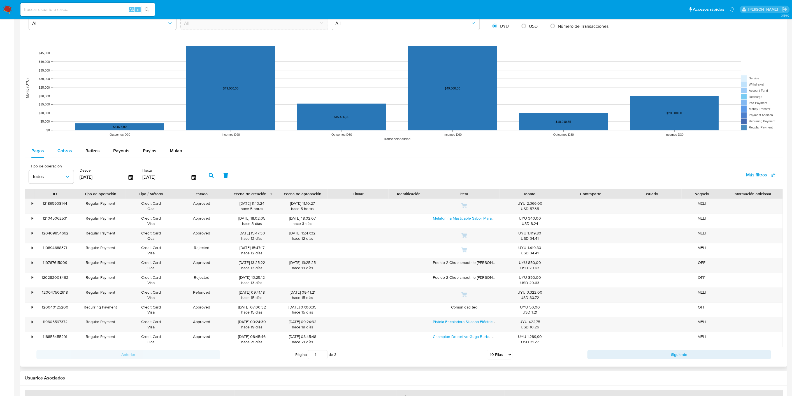
click at [69, 149] on span "Cobros" at bounding box center [64, 151] width 15 height 6
select select "10"
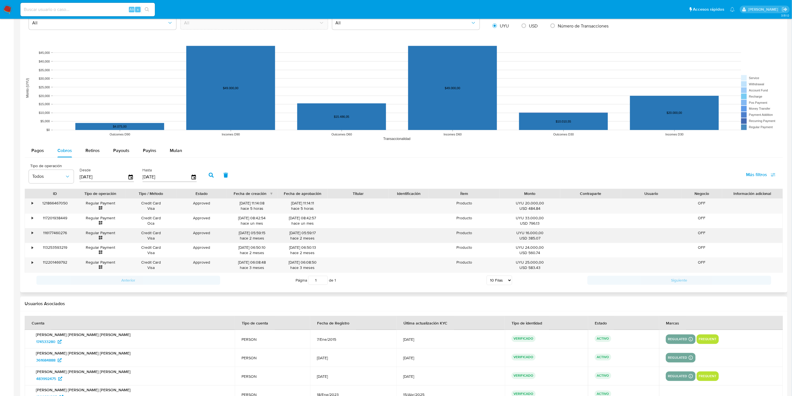
scroll to position [368, 0]
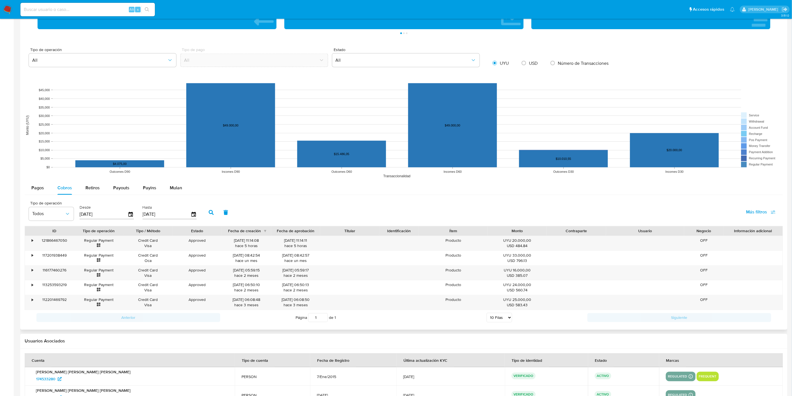
drag, startPoint x: 686, startPoint y: 230, endPoint x: 704, endPoint y: 235, distance: 18.2
click at [704, 235] on div "ID Tipo de operación Tipo / Método Estado Fecha de creación Fecha de aprobación…" at bounding box center [404, 231] width 758 height 10
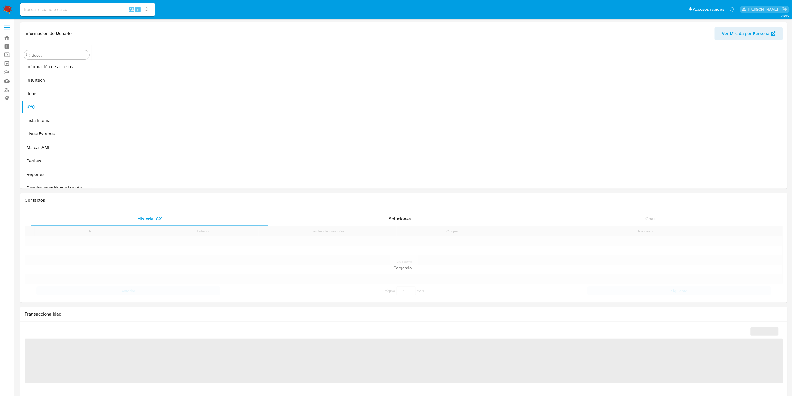
scroll to position [237, 0]
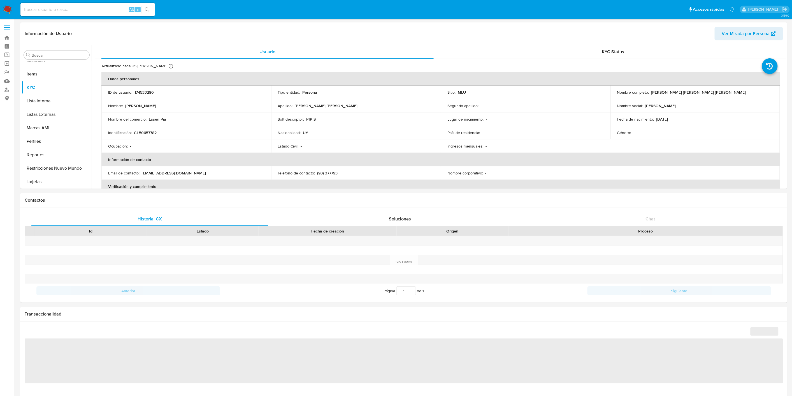
select select "10"
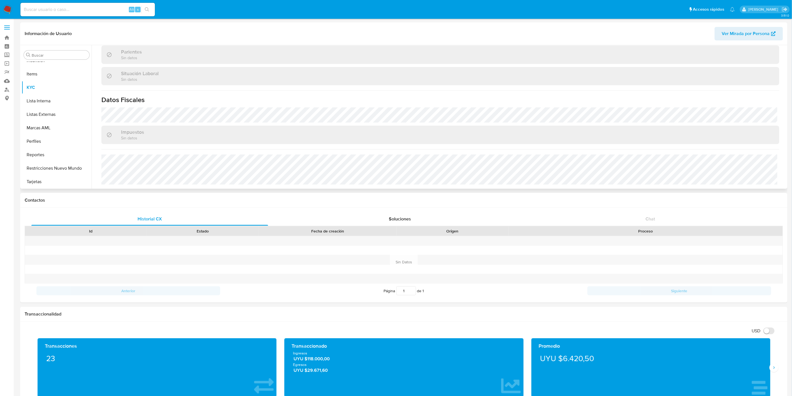
scroll to position [143, 0]
click at [51, 75] on button "General" at bounding box center [55, 72] width 66 height 13
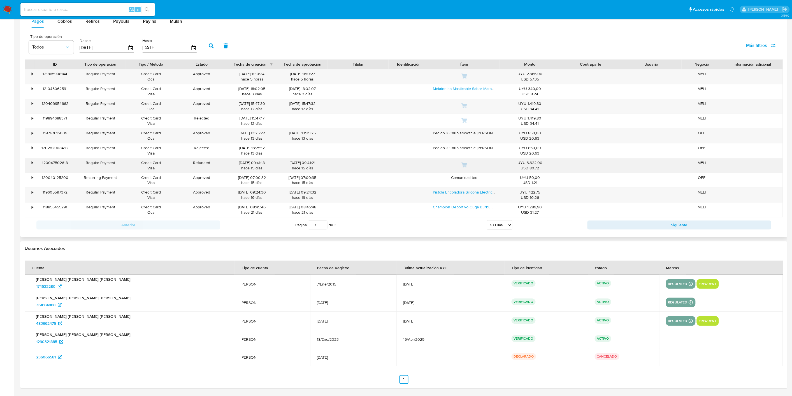
scroll to position [535, 0]
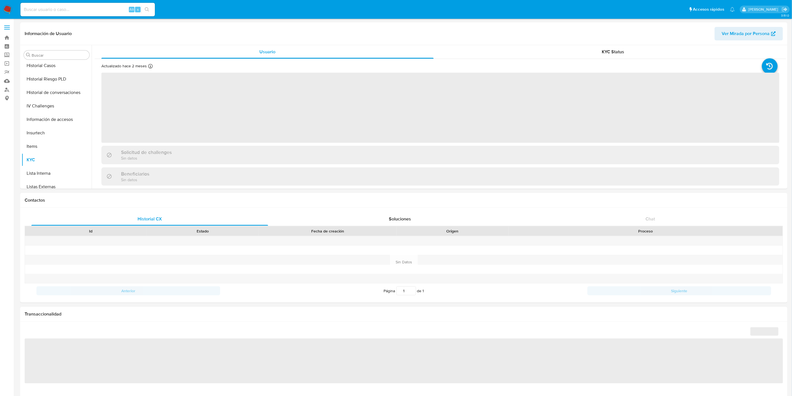
scroll to position [237, 0]
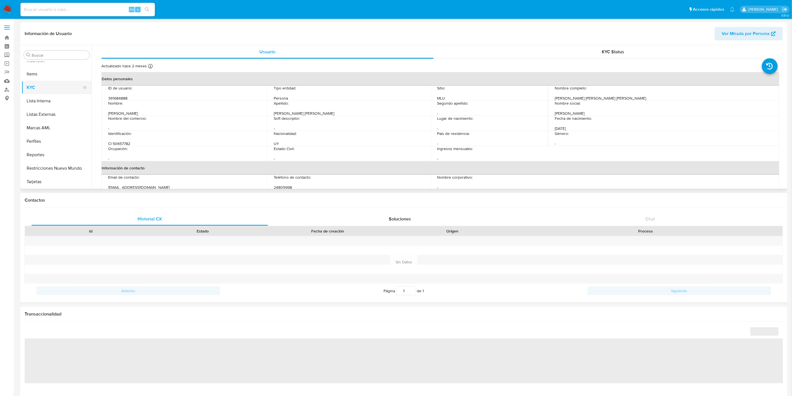
select select "10"
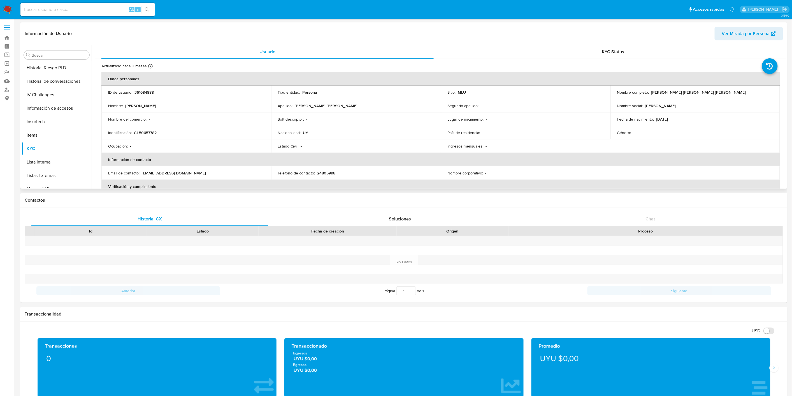
scroll to position [112, 0]
click at [55, 96] on button "Fecha Compliant" at bounding box center [55, 90] width 66 height 13
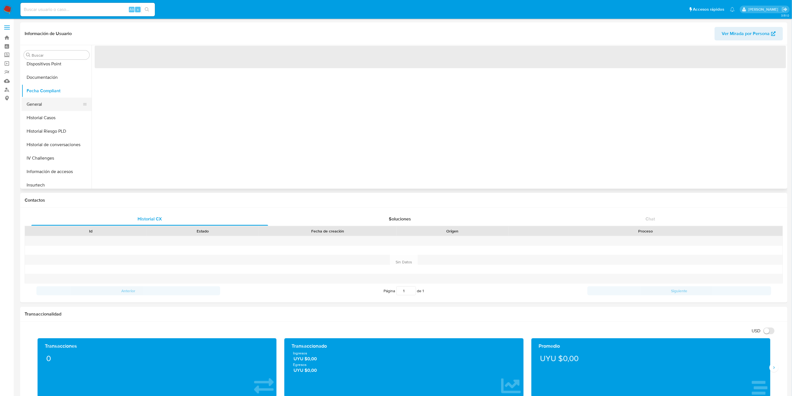
click at [54, 100] on button "General" at bounding box center [55, 104] width 66 height 13
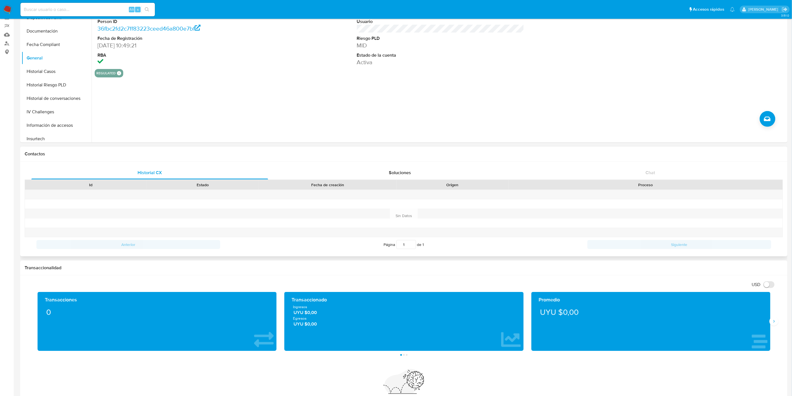
scroll to position [397, 0]
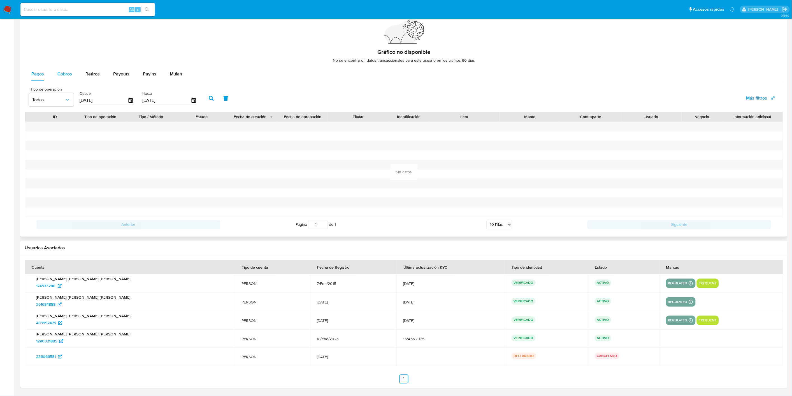
click at [68, 75] on span "Cobros" at bounding box center [64, 74] width 15 height 6
select select "10"
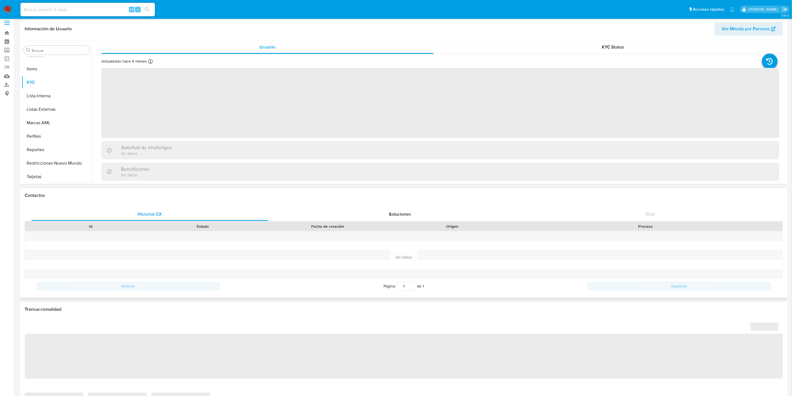
scroll to position [237, 0]
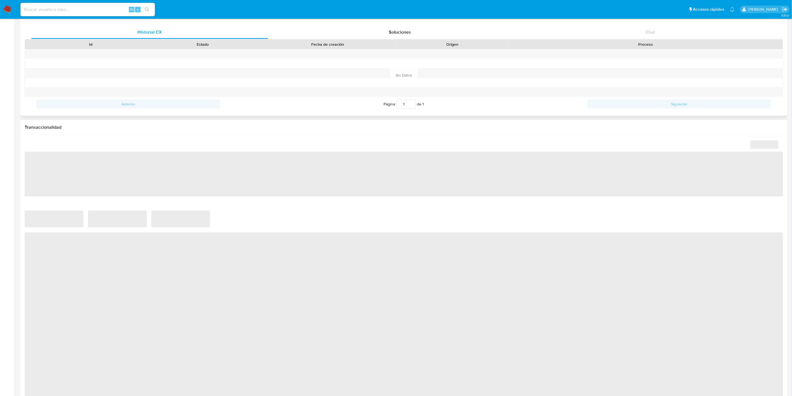
select select "10"
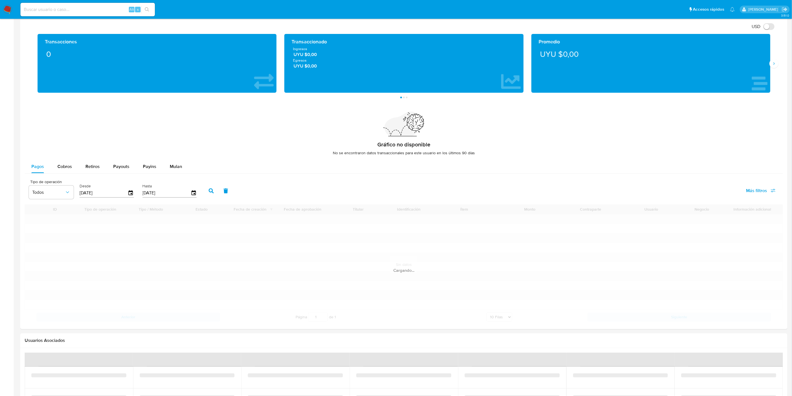
scroll to position [311, 0]
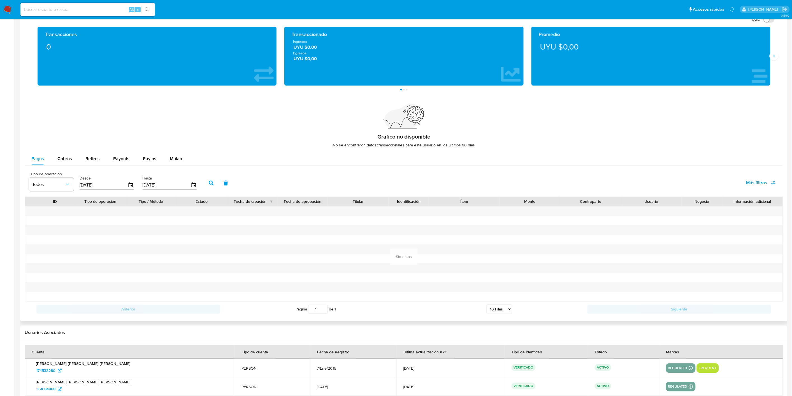
click at [104, 187] on input "[DATE]" at bounding box center [104, 185] width 48 height 9
type input "0_/__/____"
type input "01/01/202_"
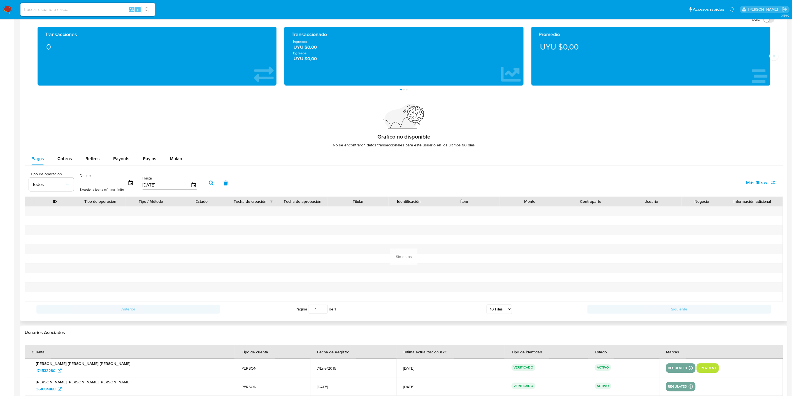
type input "5_/__/____"
type input "[DATE]"
click at [207, 186] on button "button" at bounding box center [211, 182] width 15 height 13
